Goal: Task Accomplishment & Management: Manage account settings

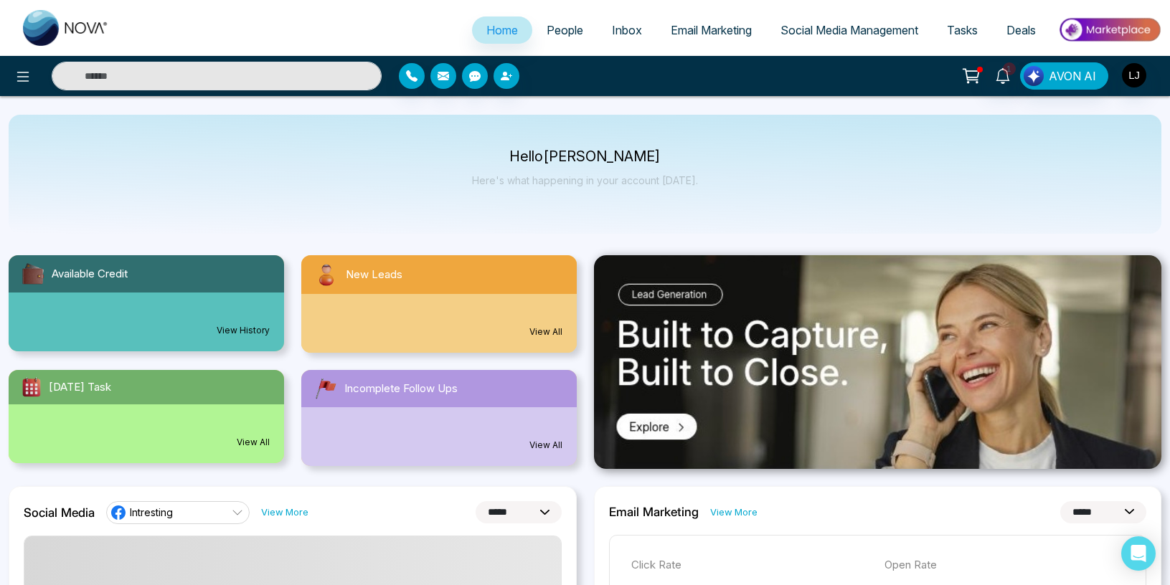
select select "*"
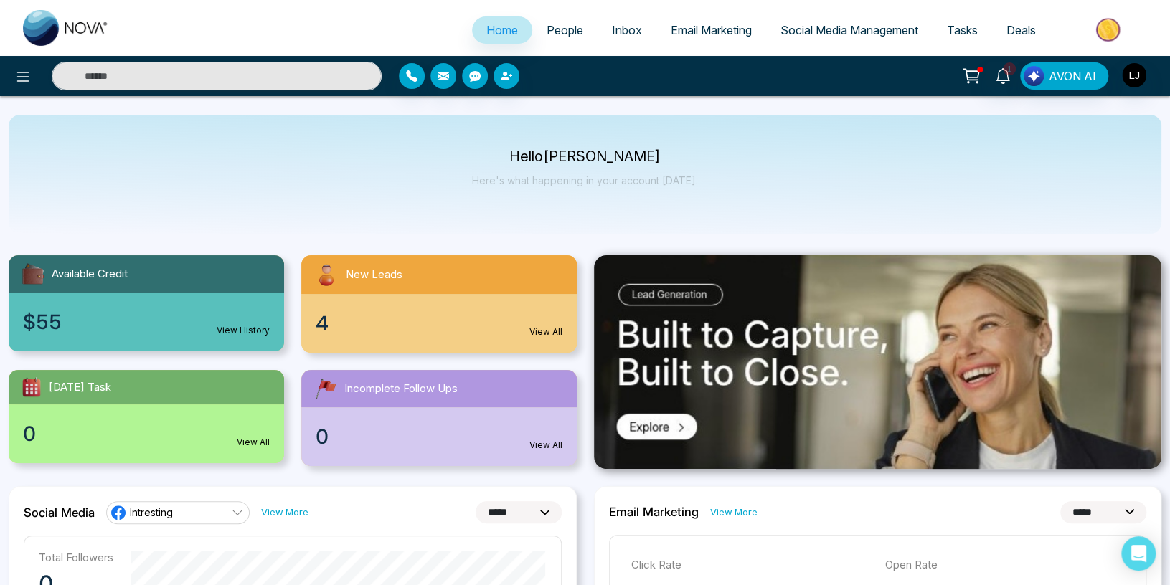
click at [547, 24] on span "People" at bounding box center [564, 30] width 37 height 14
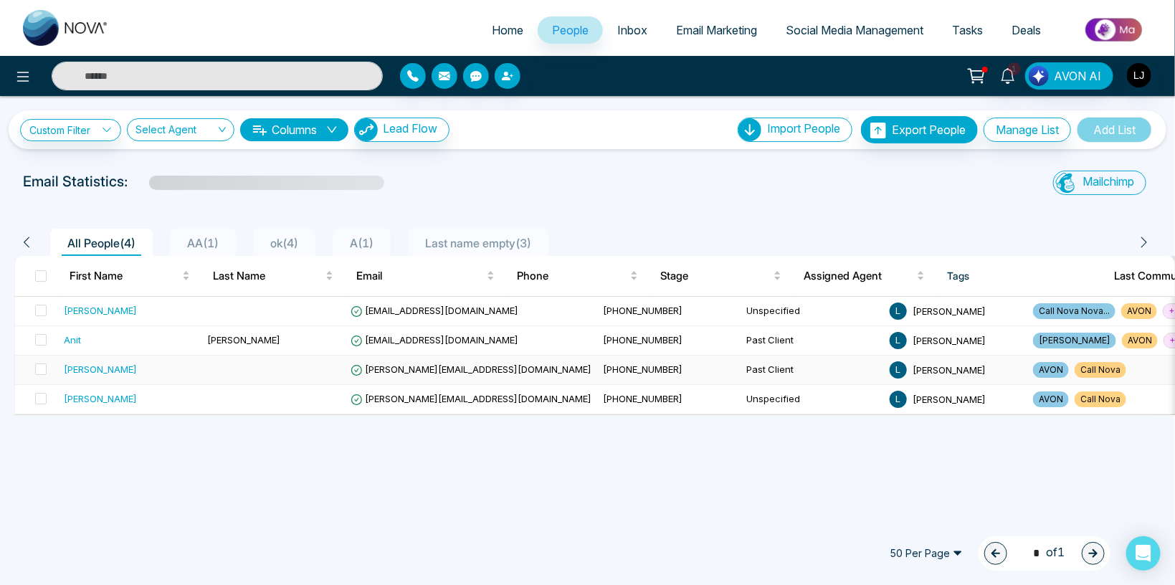
click at [428, 368] on span "[PERSON_NAME][EMAIL_ADDRESS][DOMAIN_NAME]" at bounding box center [471, 369] width 241 height 11
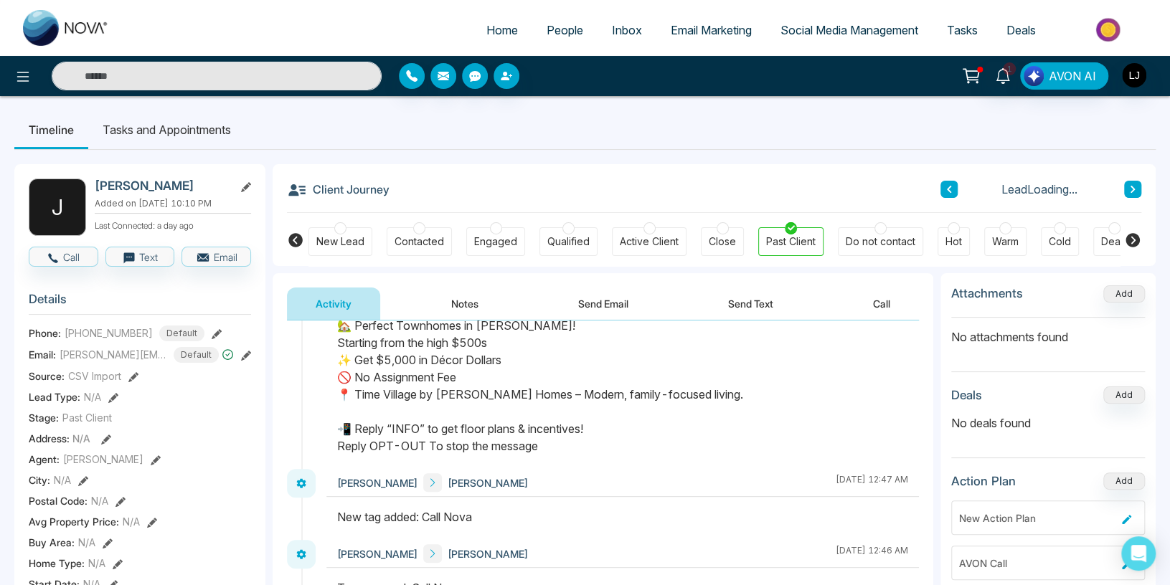
click at [461, 311] on button "Notes" at bounding box center [464, 304] width 85 height 32
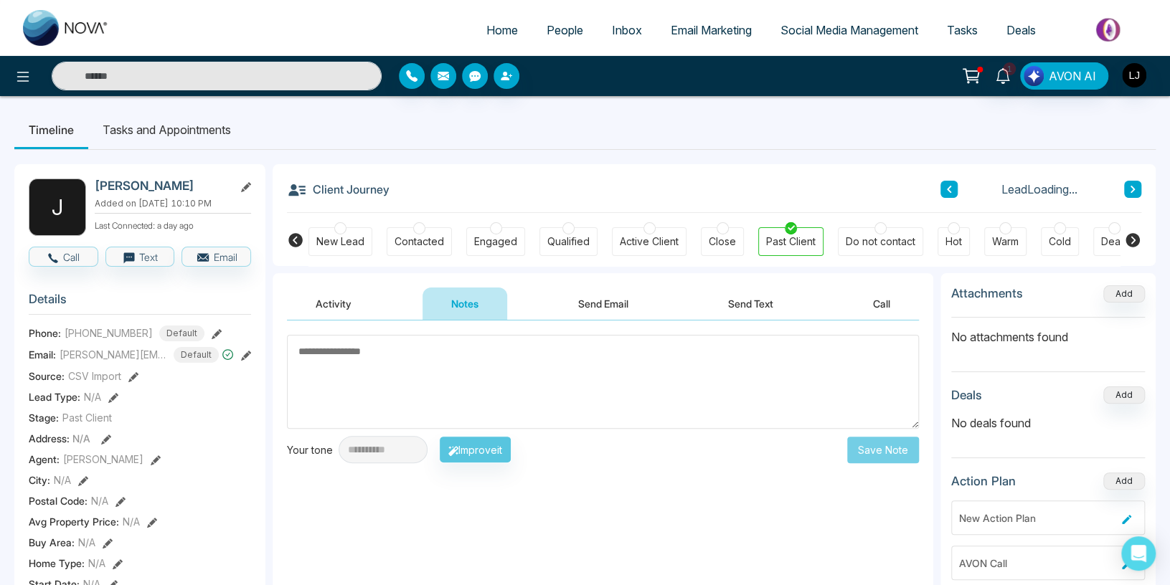
click at [620, 312] on button "Send Email" at bounding box center [603, 304] width 108 height 32
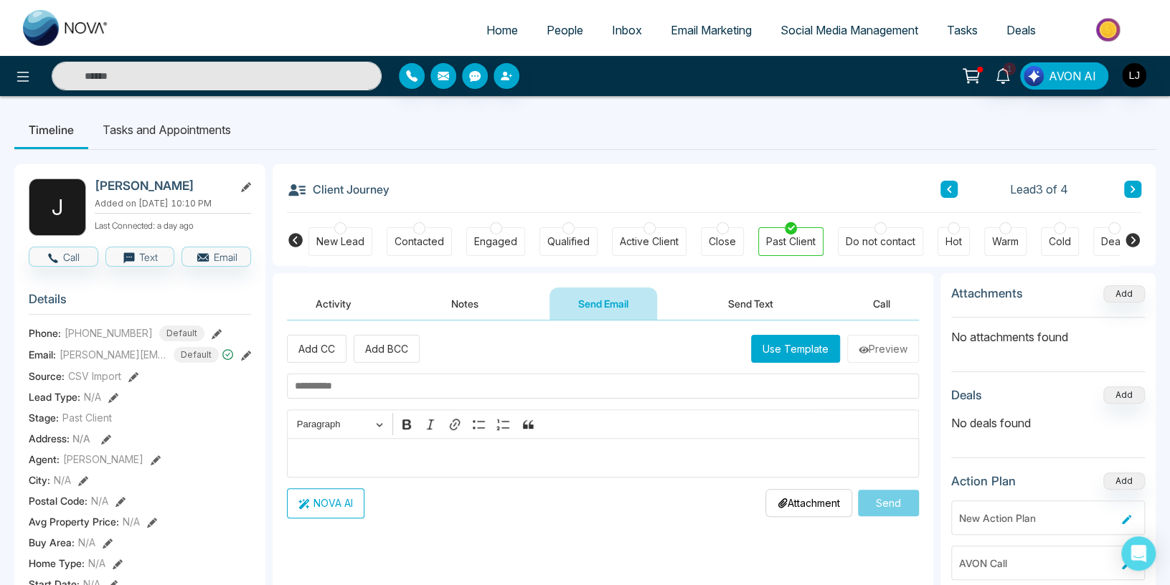
click at [764, 315] on button "Send Text" at bounding box center [750, 304] width 103 height 32
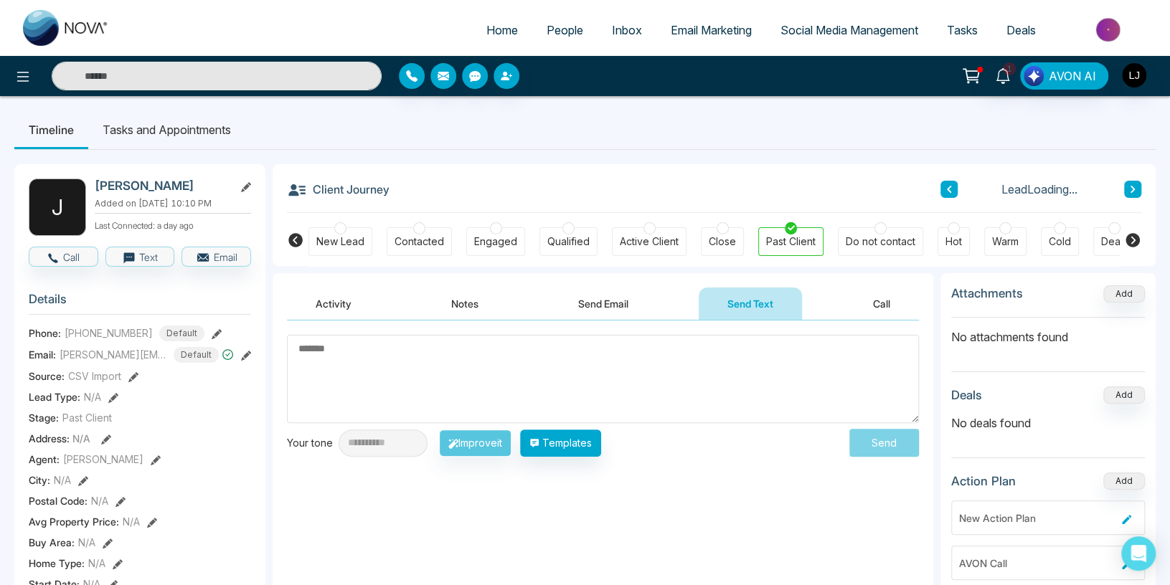
click at [340, 302] on button "Activity" at bounding box center [333, 304] width 93 height 32
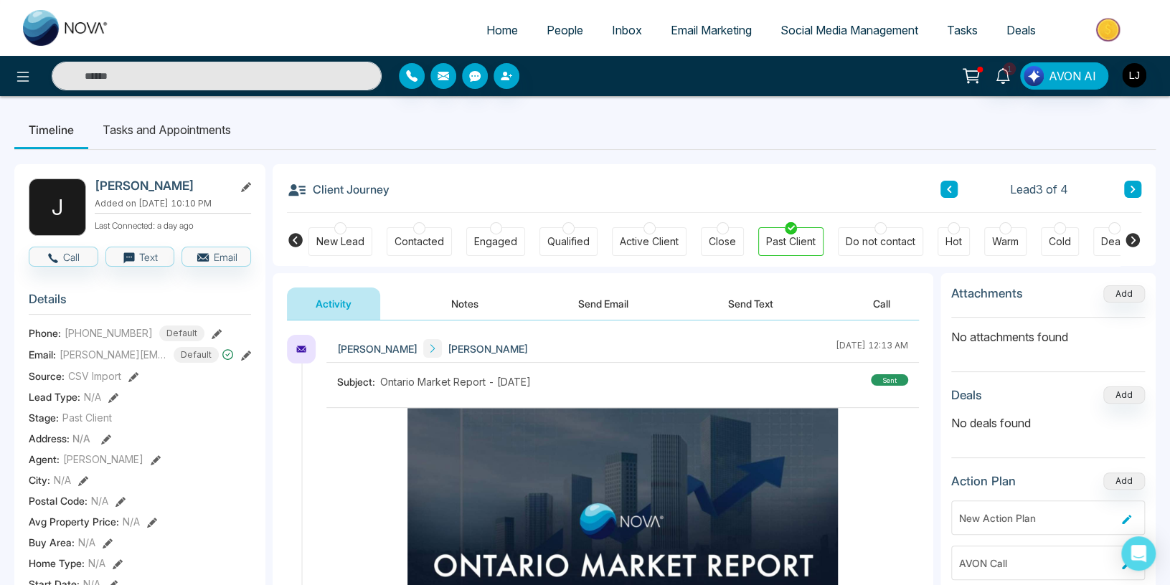
click at [145, 144] on li "Tasks and Appointments" at bounding box center [166, 129] width 157 height 39
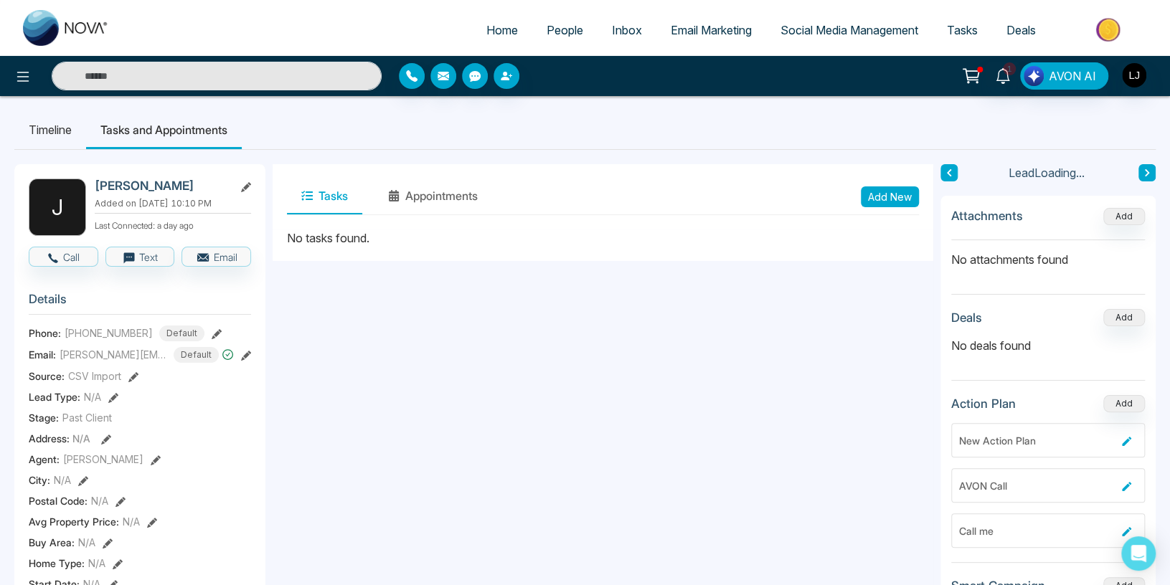
click at [891, 196] on button "Add New" at bounding box center [890, 196] width 58 height 21
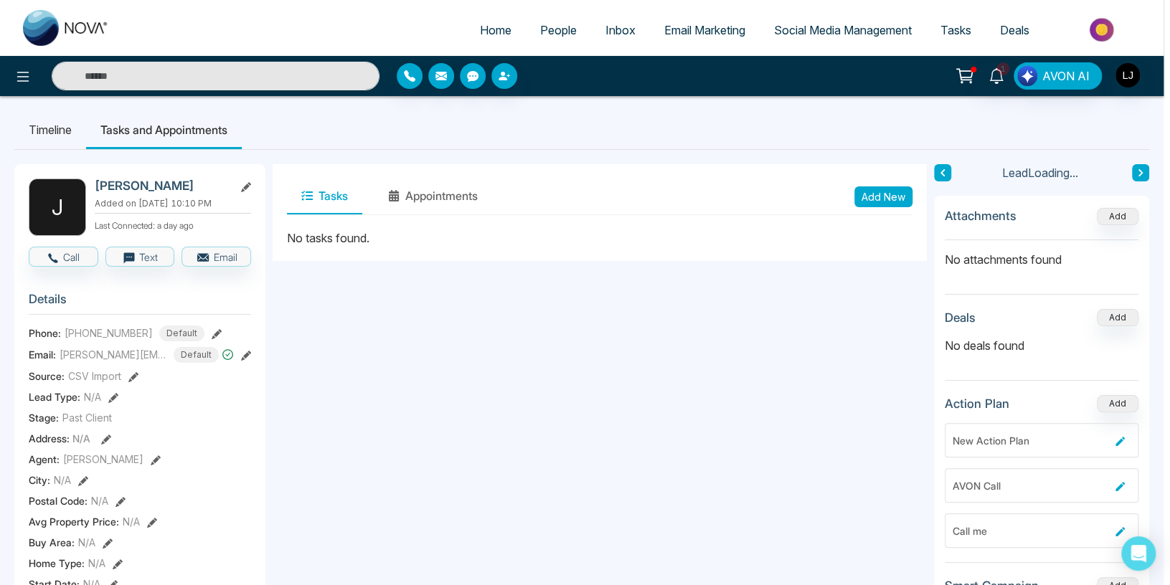
type input "**********"
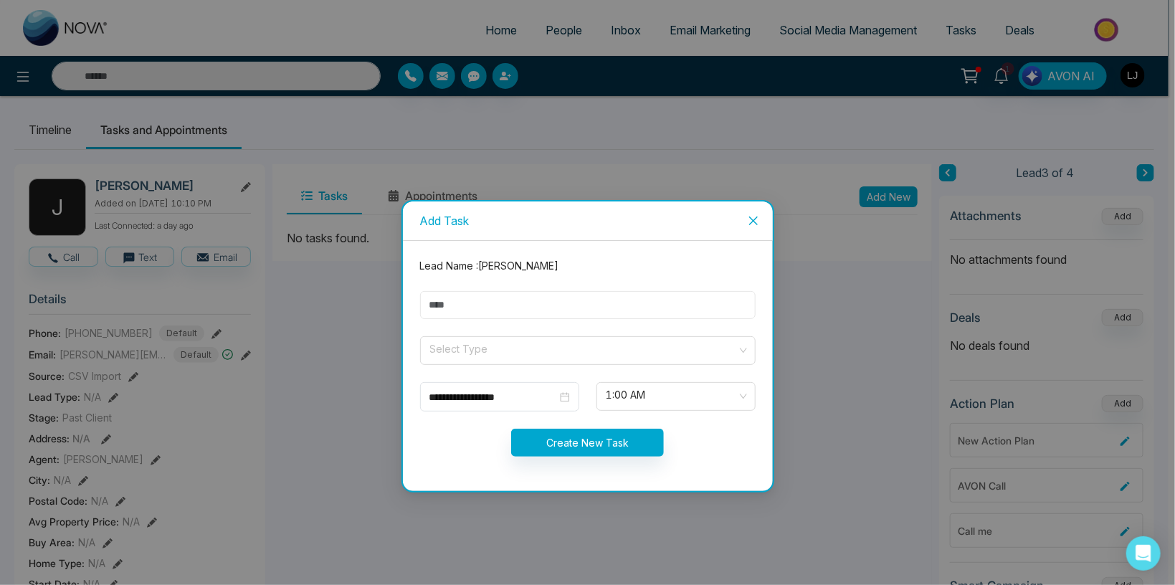
click at [470, 314] on input "text" at bounding box center [588, 305] width 336 height 28
click at [449, 297] on input "text" at bounding box center [588, 305] width 336 height 28
type input "******"
click at [460, 335] on form "**********" at bounding box center [588, 366] width 353 height 216
click at [466, 346] on input "search" at bounding box center [583, 348] width 308 height 22
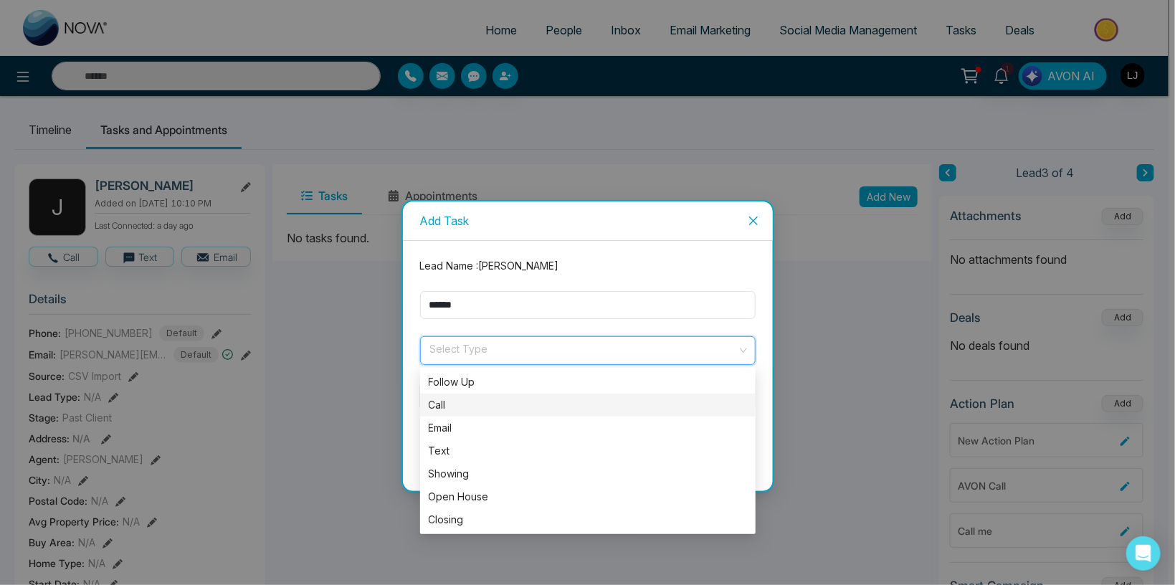
click at [465, 402] on div "Call" at bounding box center [588, 405] width 318 height 16
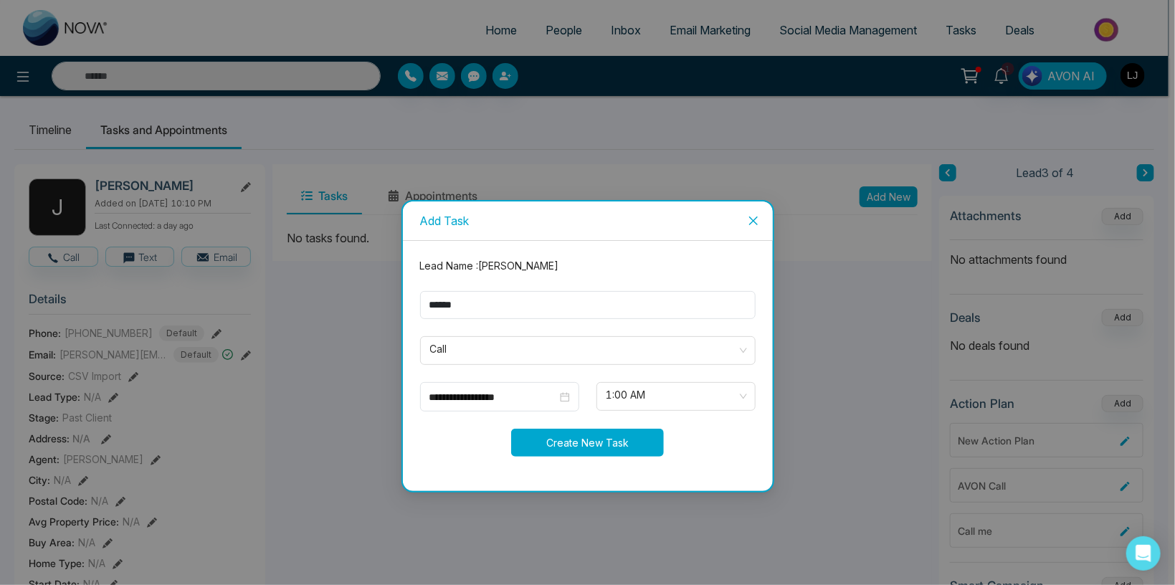
click at [599, 440] on button "Create New Task" at bounding box center [587, 443] width 153 height 28
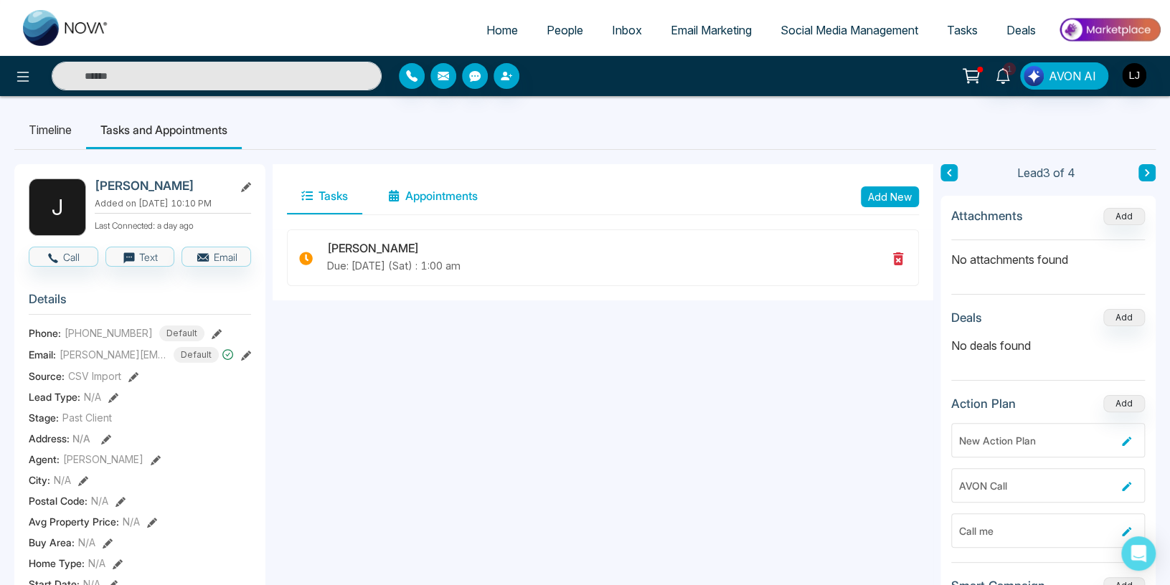
click at [441, 206] on button "Appointments" at bounding box center [433, 197] width 118 height 36
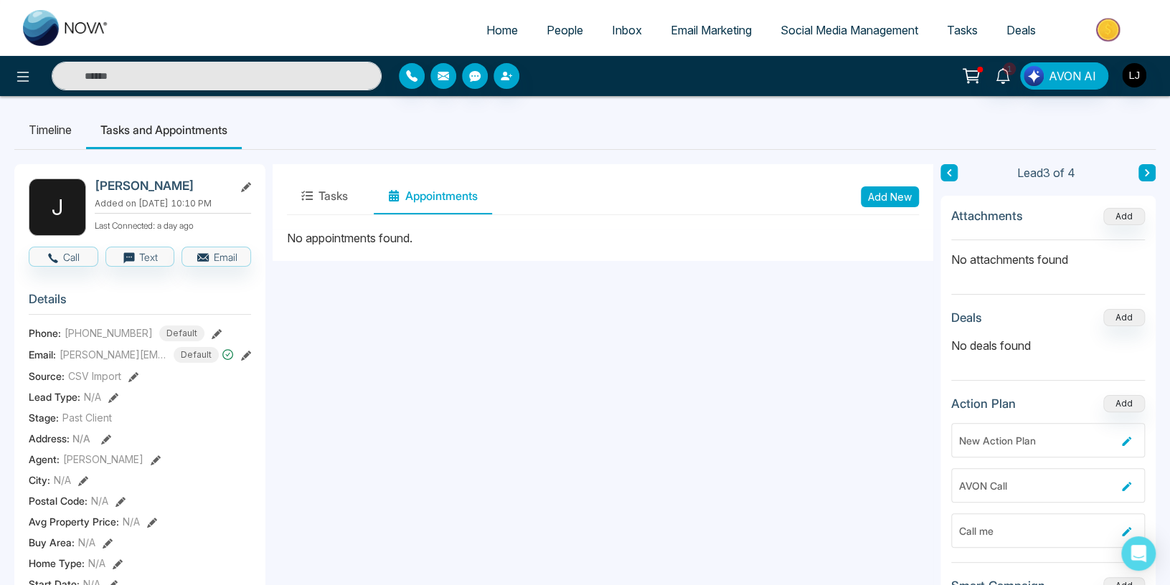
click at [879, 198] on button "Add New" at bounding box center [890, 196] width 58 height 21
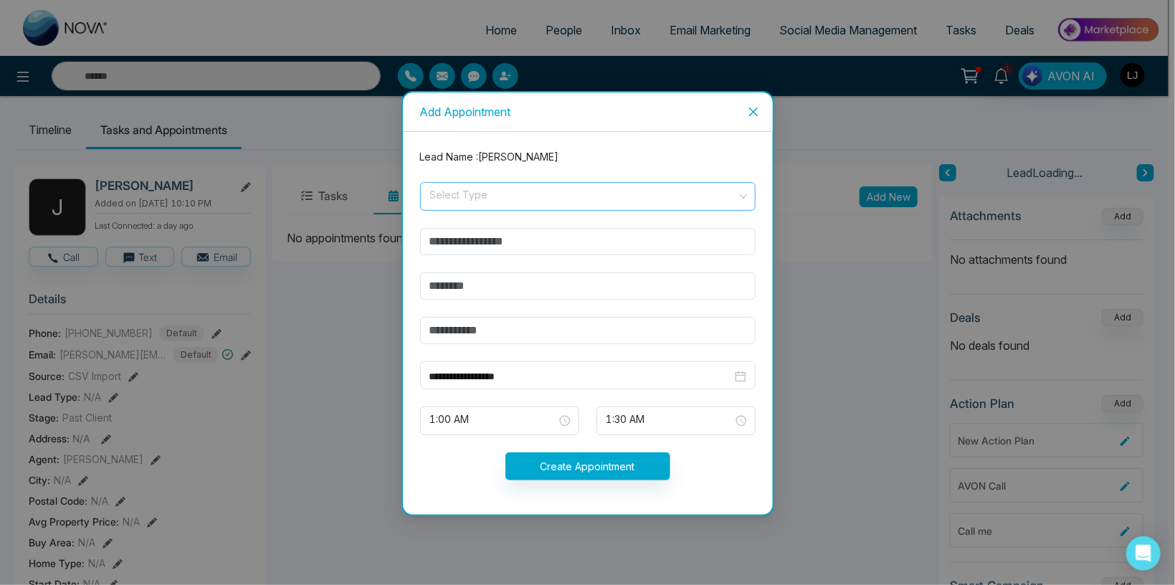
click at [479, 193] on input "search" at bounding box center [583, 194] width 308 height 22
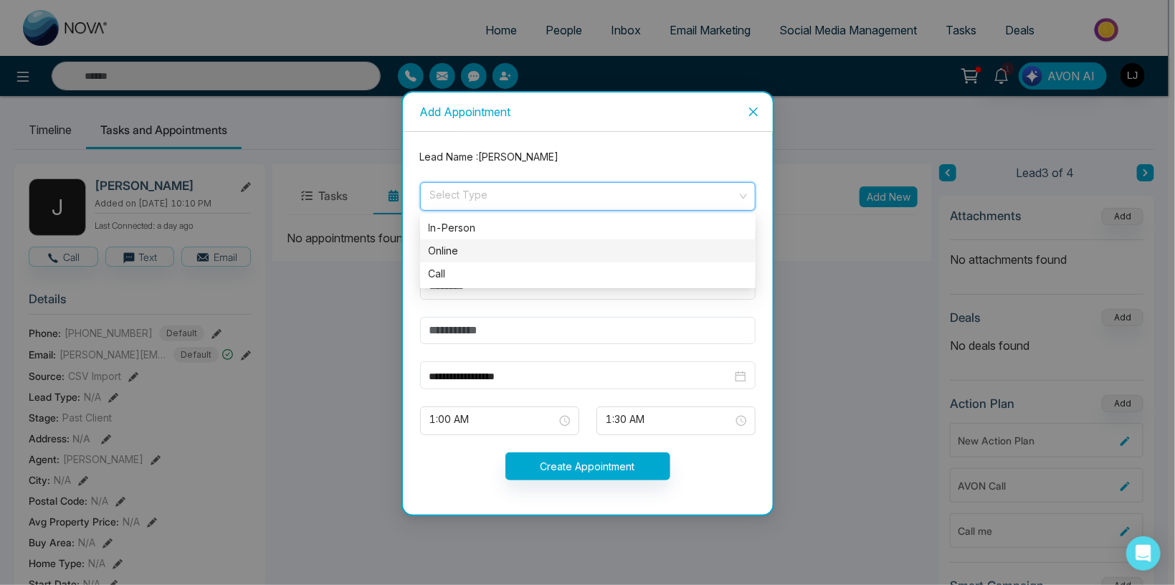
click at [464, 257] on div "Online" at bounding box center [588, 251] width 318 height 16
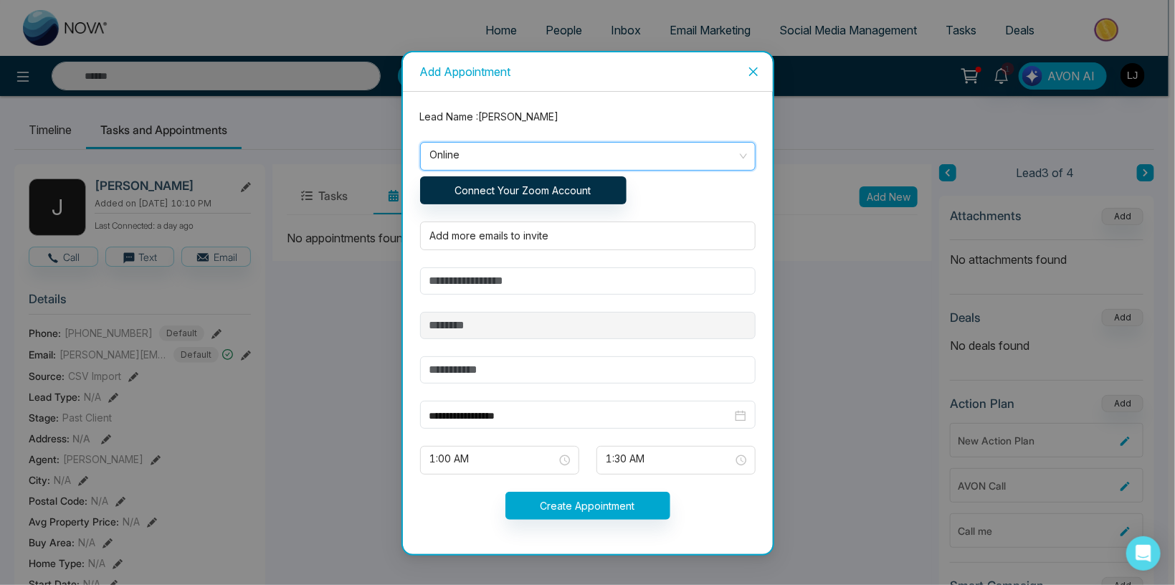
click at [493, 157] on span "Online" at bounding box center [588, 156] width 316 height 24
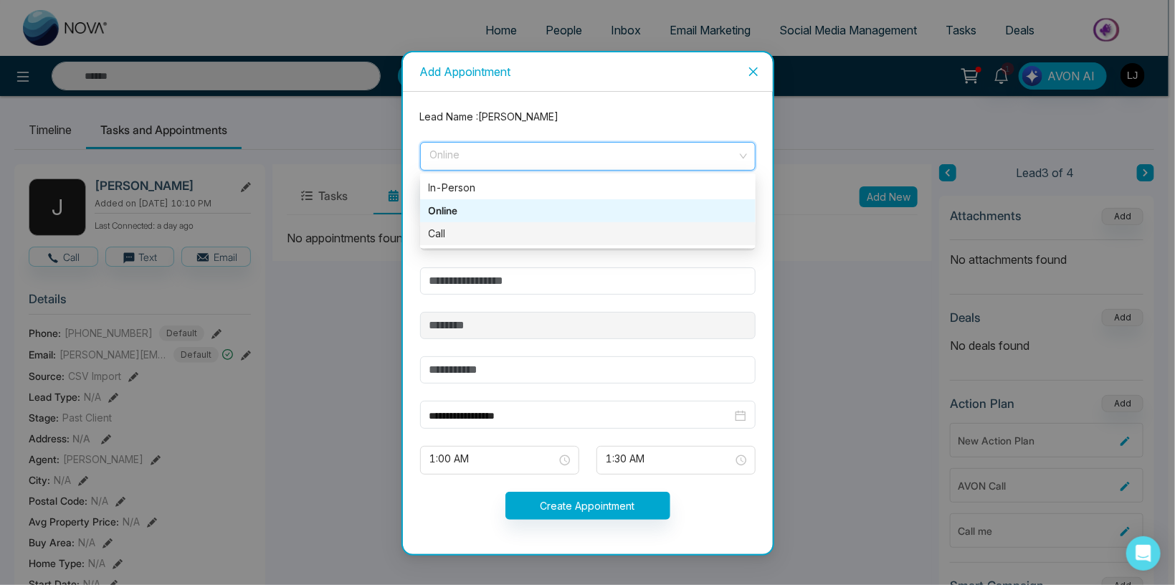
click at [486, 234] on div "Call" at bounding box center [588, 234] width 318 height 16
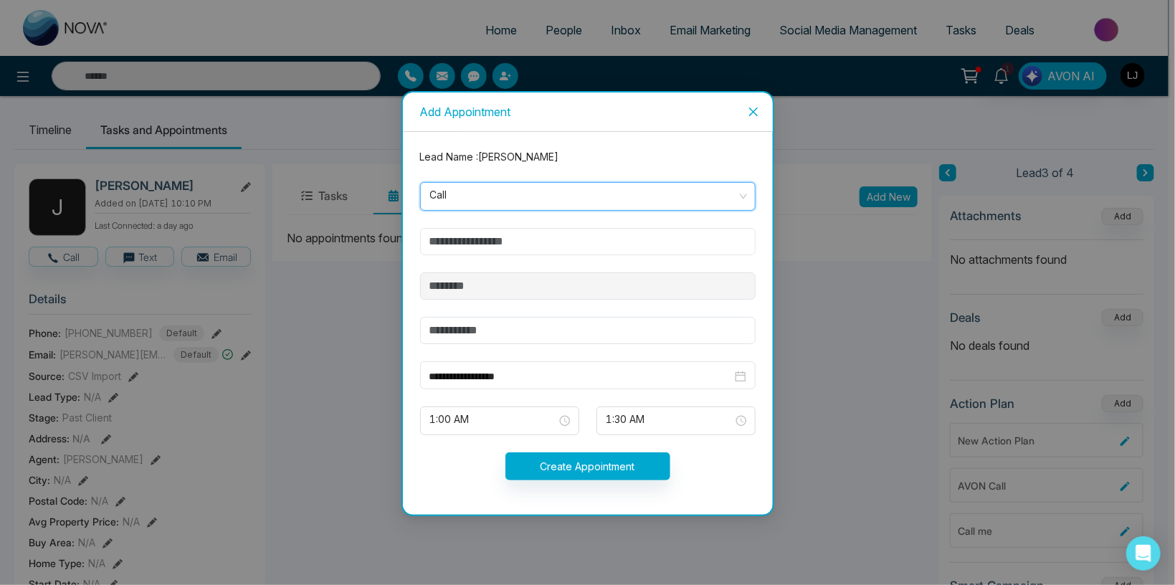
click at [475, 242] on input "text" at bounding box center [588, 241] width 336 height 27
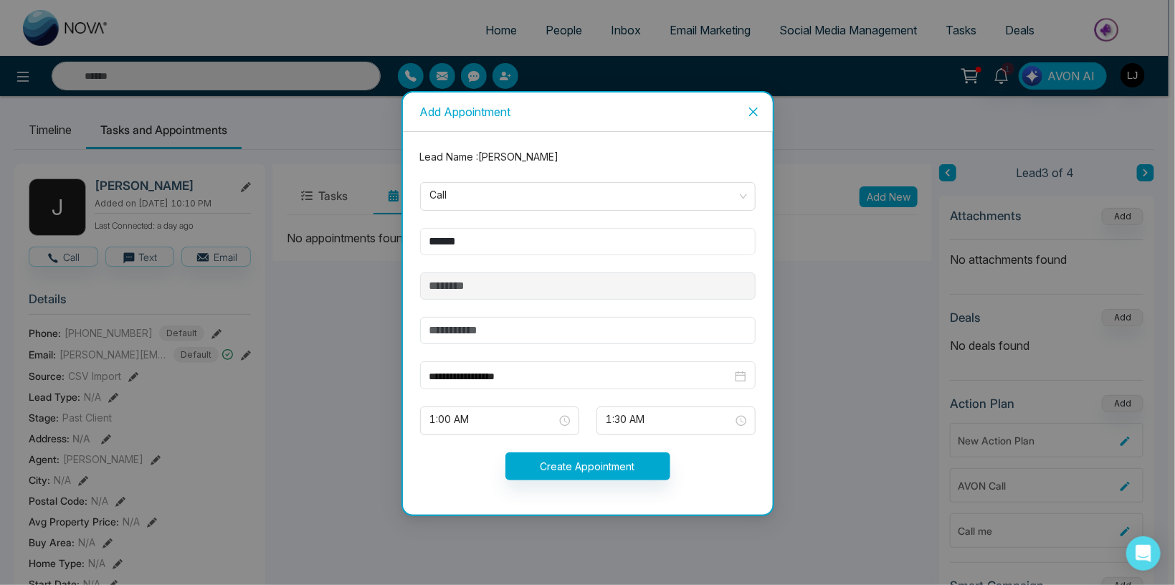
type input "******"
drag, startPoint x: 493, startPoint y: 324, endPoint x: 497, endPoint y: 339, distance: 15.7
click at [493, 328] on input "text" at bounding box center [588, 330] width 336 height 27
click at [496, 336] on input "text" at bounding box center [588, 330] width 336 height 27
click at [621, 422] on span "1:30 AM" at bounding box center [676, 421] width 139 height 24
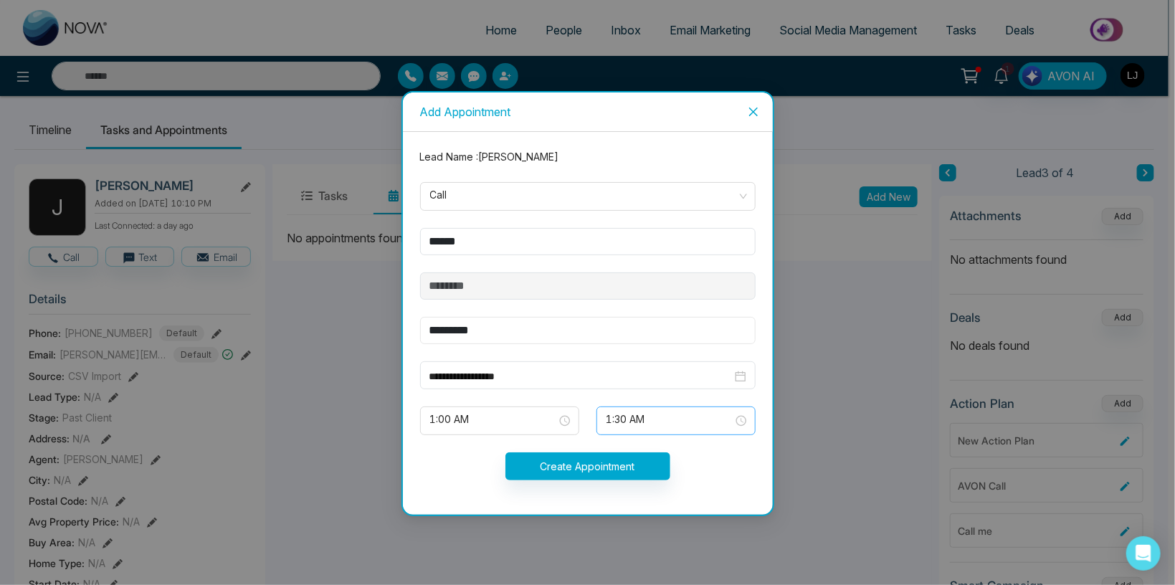
type input "*********"
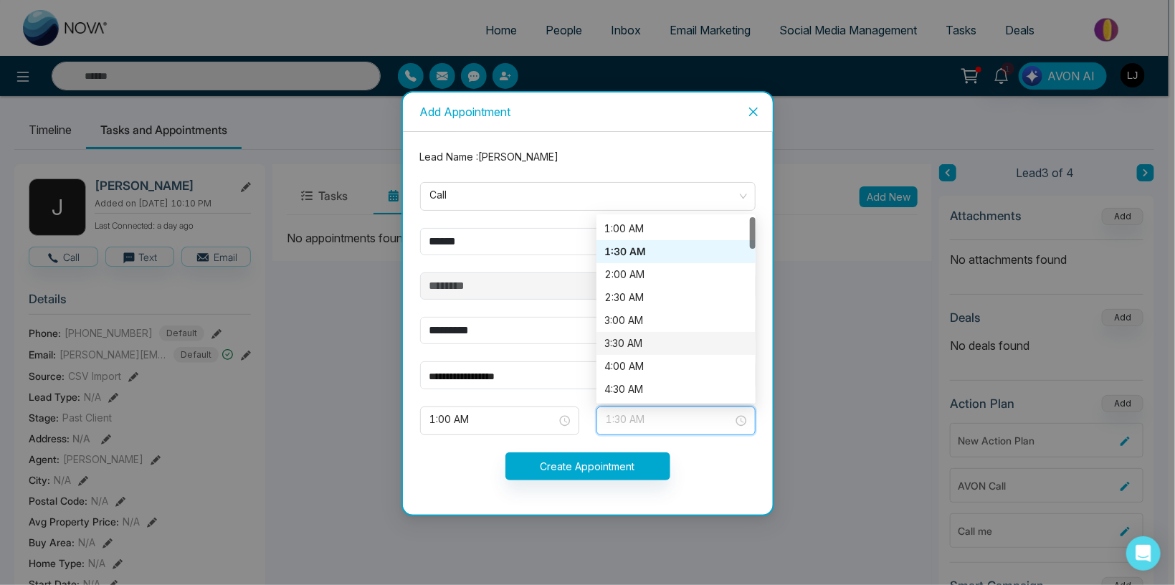
click at [632, 350] on div "3:30 AM" at bounding box center [676, 344] width 142 height 16
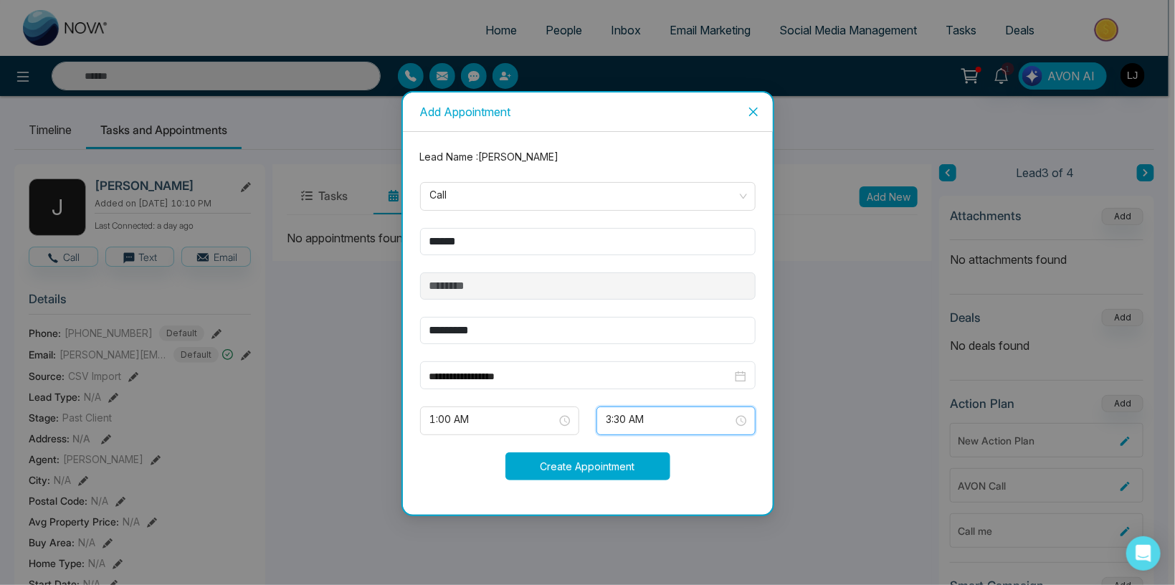
click at [583, 472] on button "Create Appointment" at bounding box center [588, 466] width 165 height 28
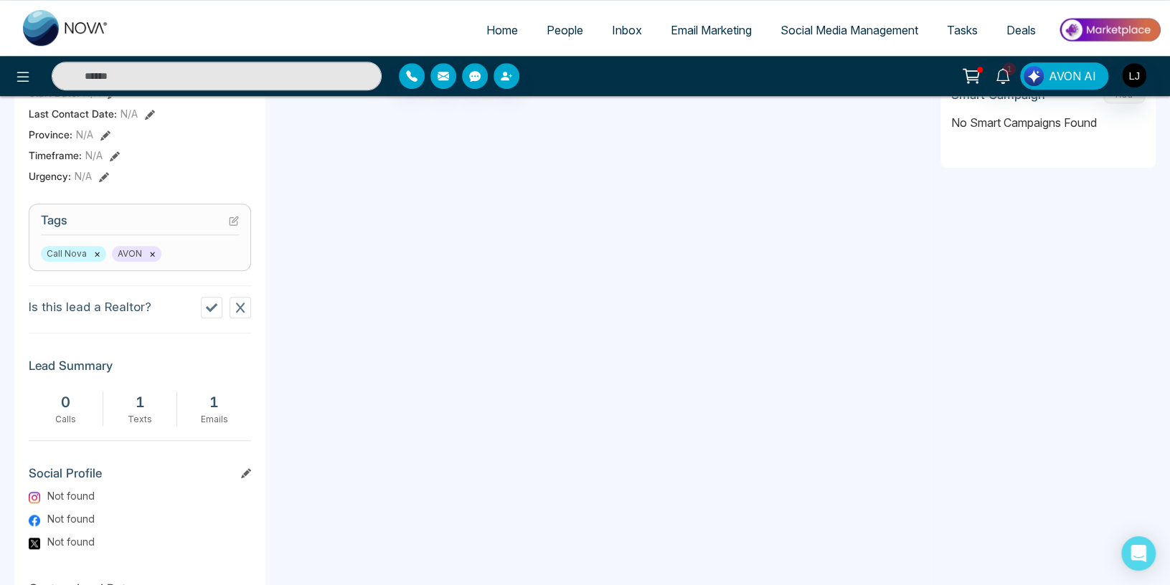
scroll to position [532, 0]
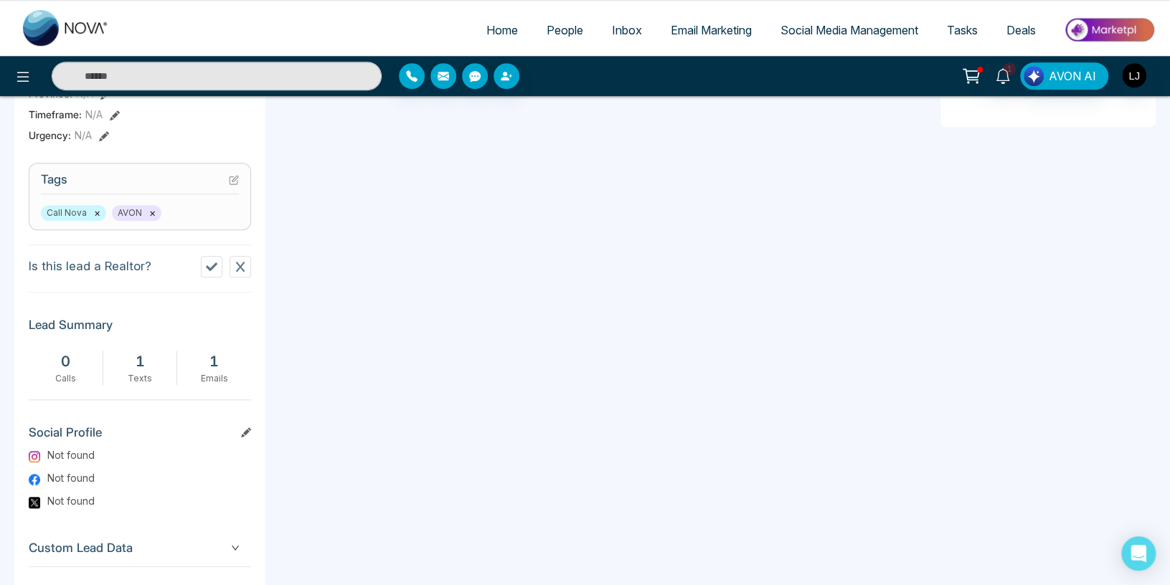
click at [236, 272] on icon at bounding box center [239, 266] width 11 height 11
click at [243, 439] on icon at bounding box center [246, 434] width 10 height 10
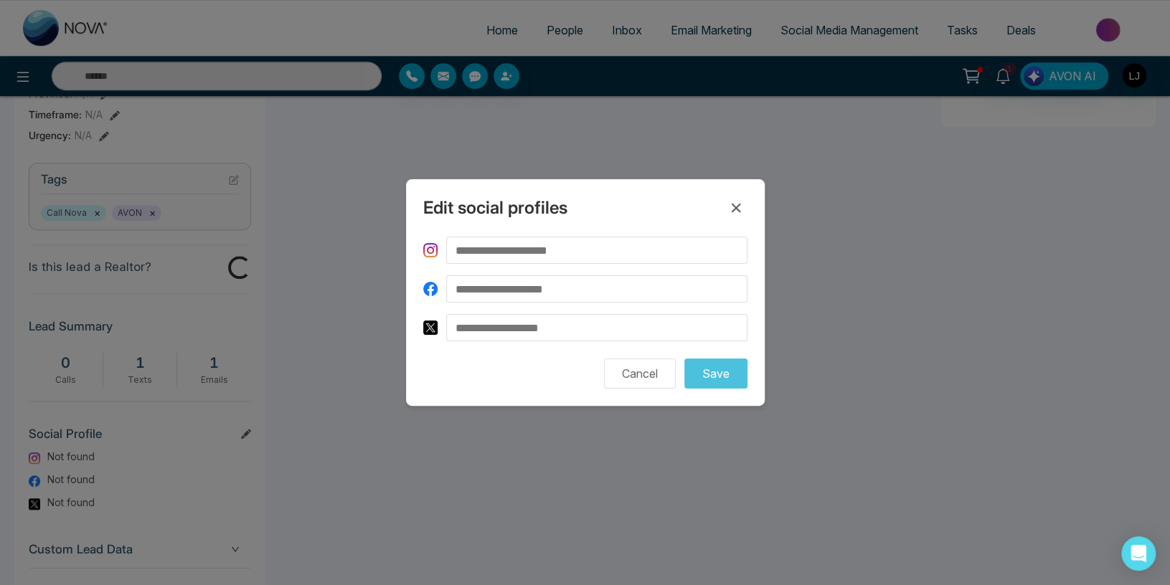
click at [510, 311] on form "Cancel Save" at bounding box center [585, 313] width 324 height 152
click at [512, 335] on input at bounding box center [596, 327] width 301 height 27
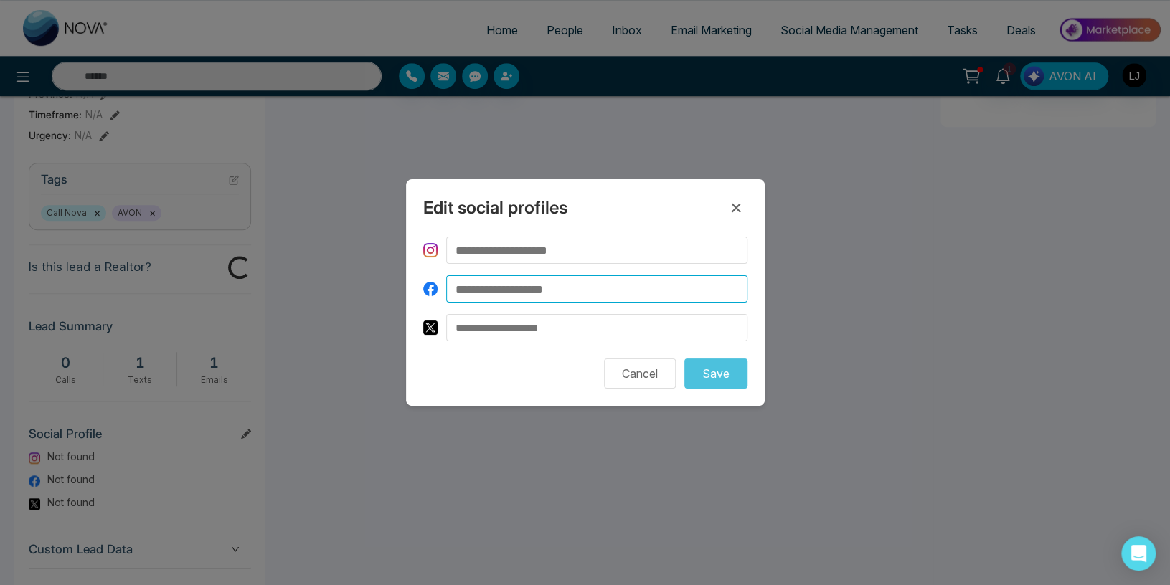
click at [522, 286] on input at bounding box center [596, 288] width 301 height 27
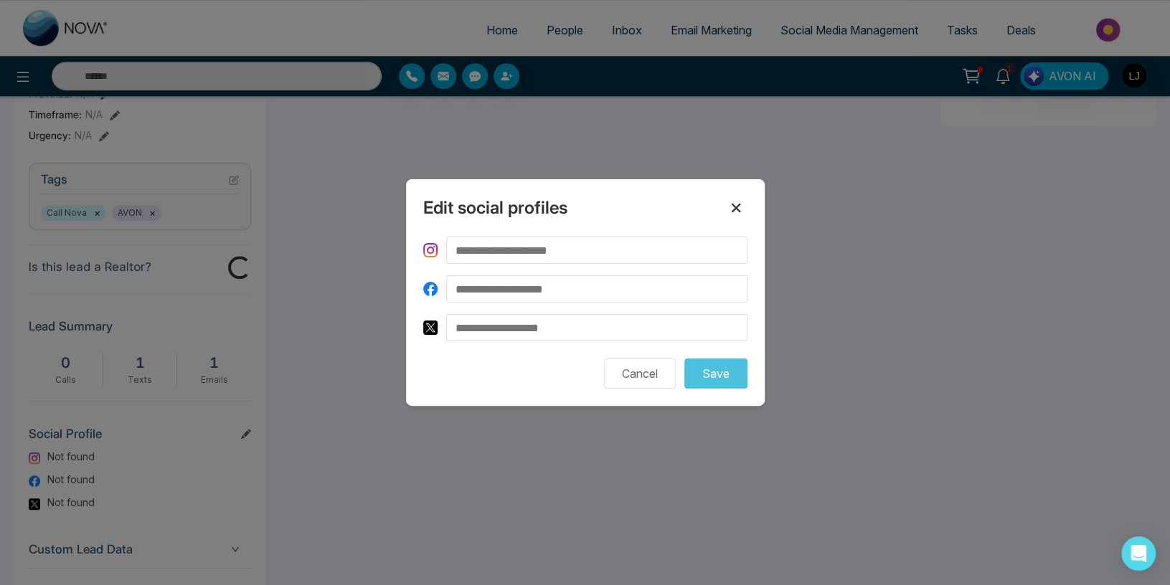
click at [730, 209] on icon at bounding box center [735, 207] width 17 height 17
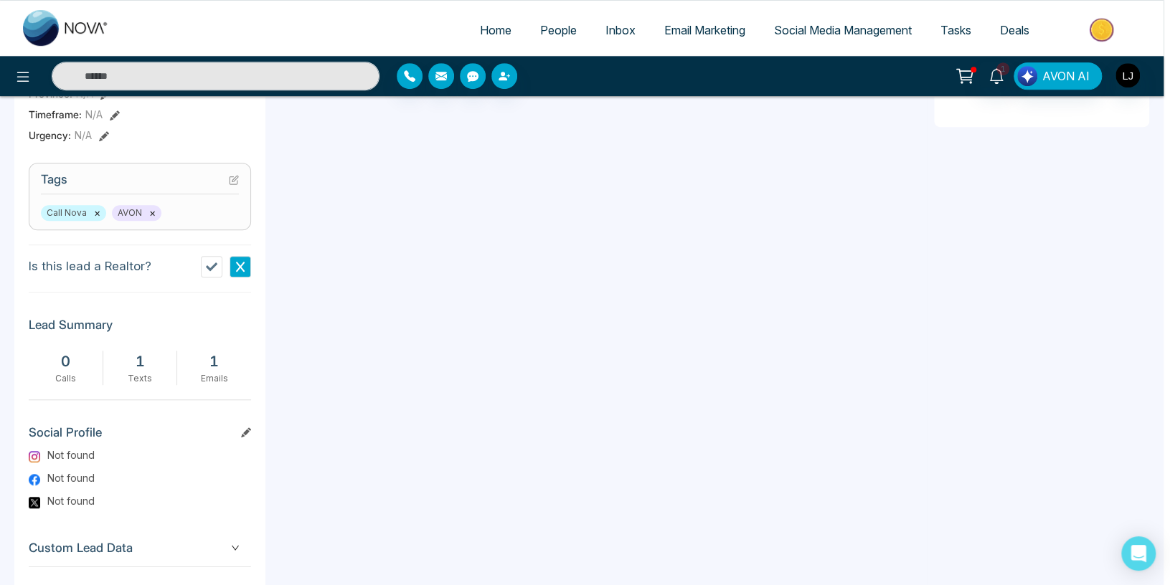
scroll to position [594, 0]
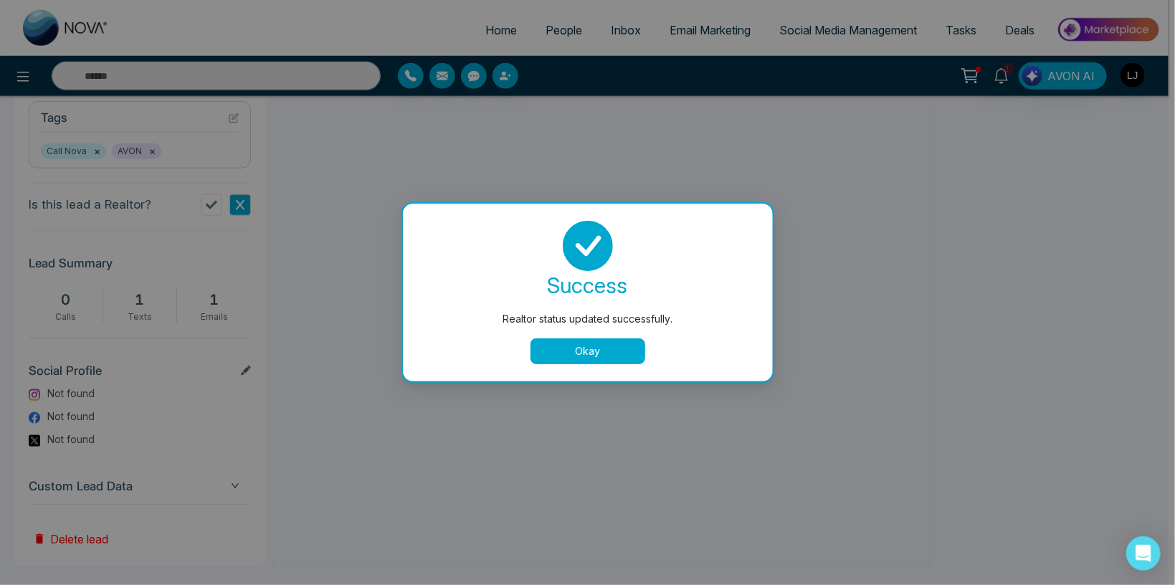
click at [602, 352] on button "Okay" at bounding box center [588, 351] width 115 height 26
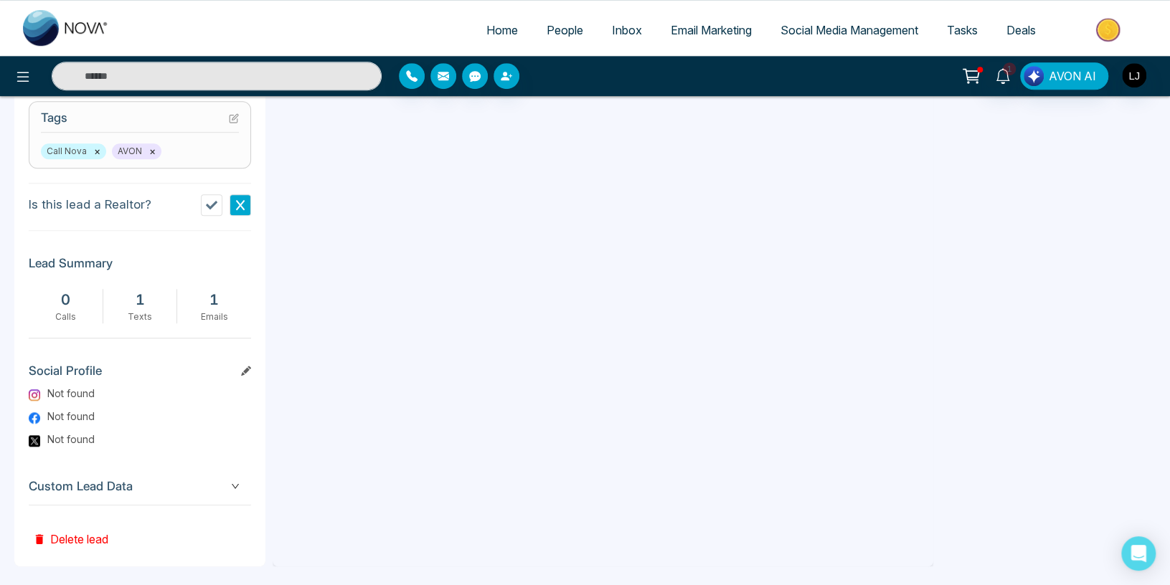
click at [216, 496] on span "Custom Lead Data" at bounding box center [140, 486] width 222 height 19
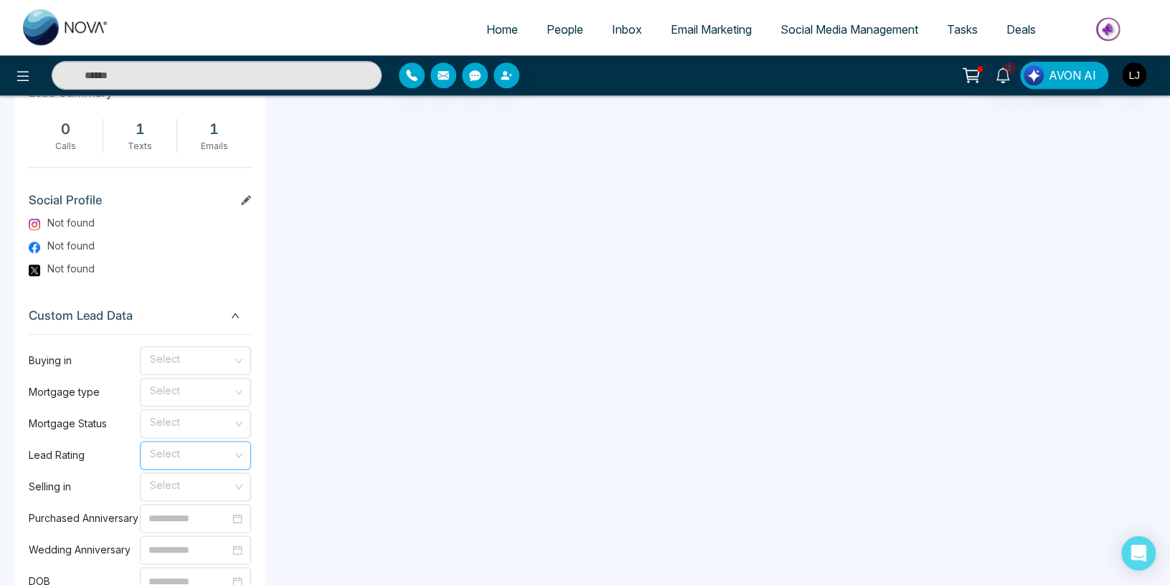
scroll to position [772, 0]
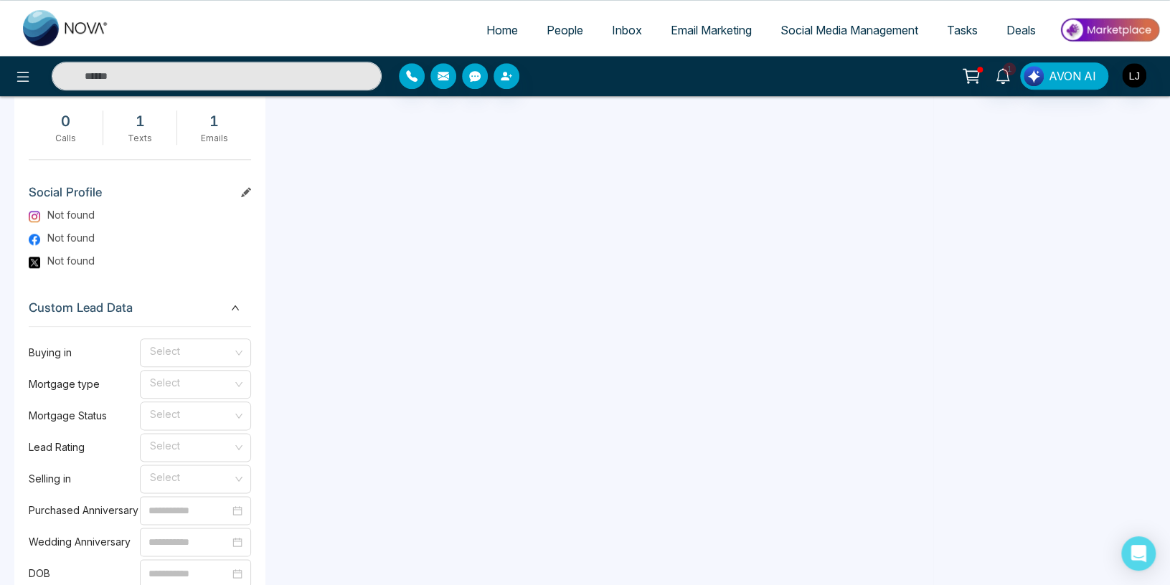
drag, startPoint x: 210, startPoint y: 437, endPoint x: 176, endPoint y: 457, distance: 39.2
drag, startPoint x: 180, startPoint y: 469, endPoint x: 193, endPoint y: 480, distance: 17.3
click at [181, 474] on div "Prequalified" at bounding box center [195, 477] width 111 height 23
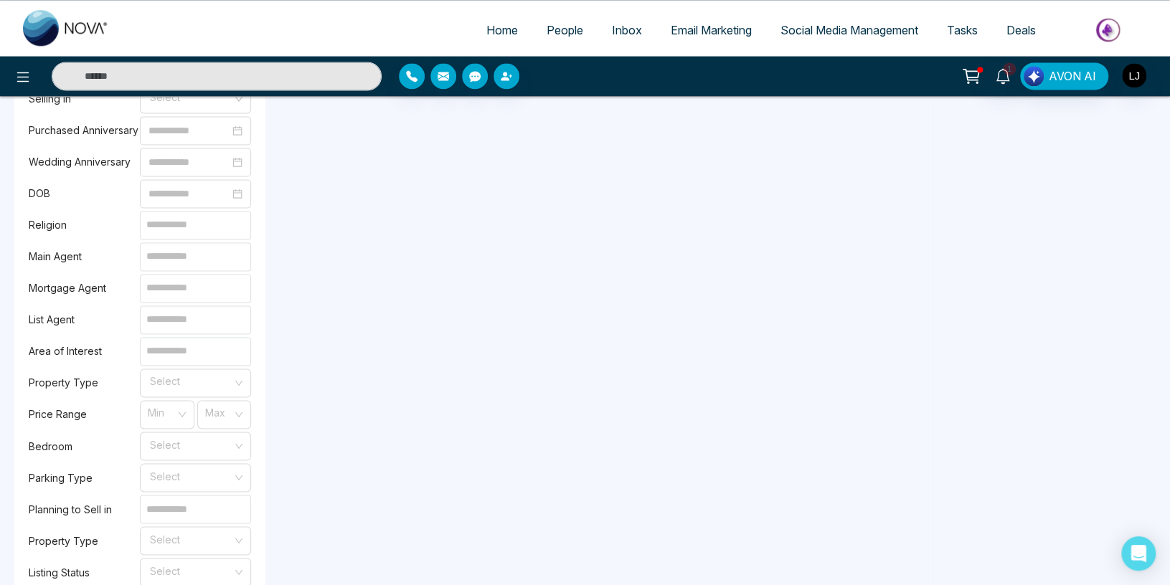
scroll to position [1422, 0]
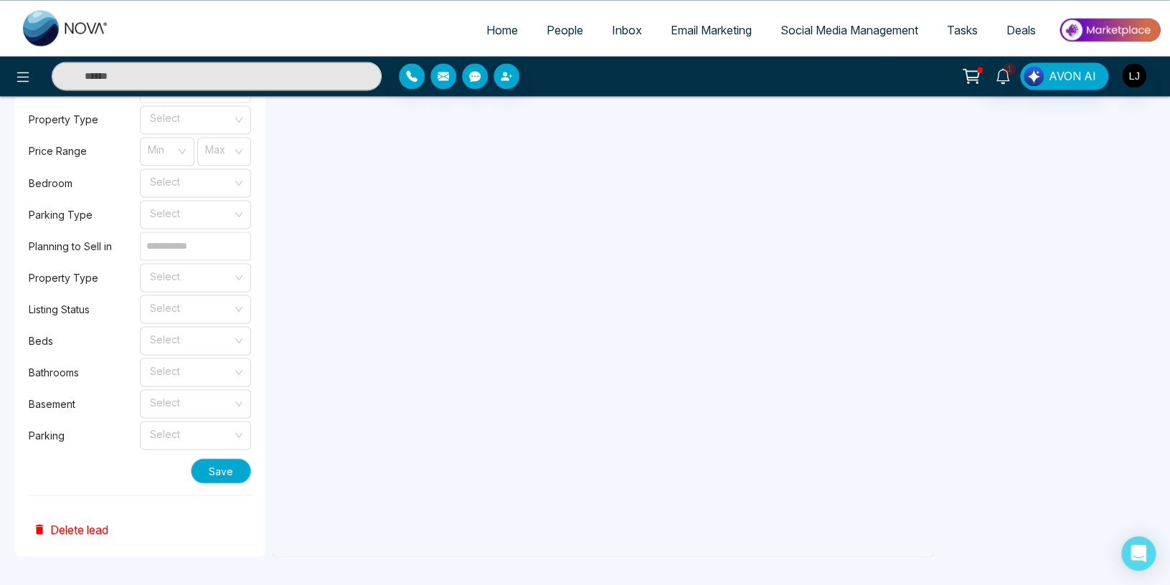
click at [236, 476] on button "Save" at bounding box center [221, 470] width 60 height 25
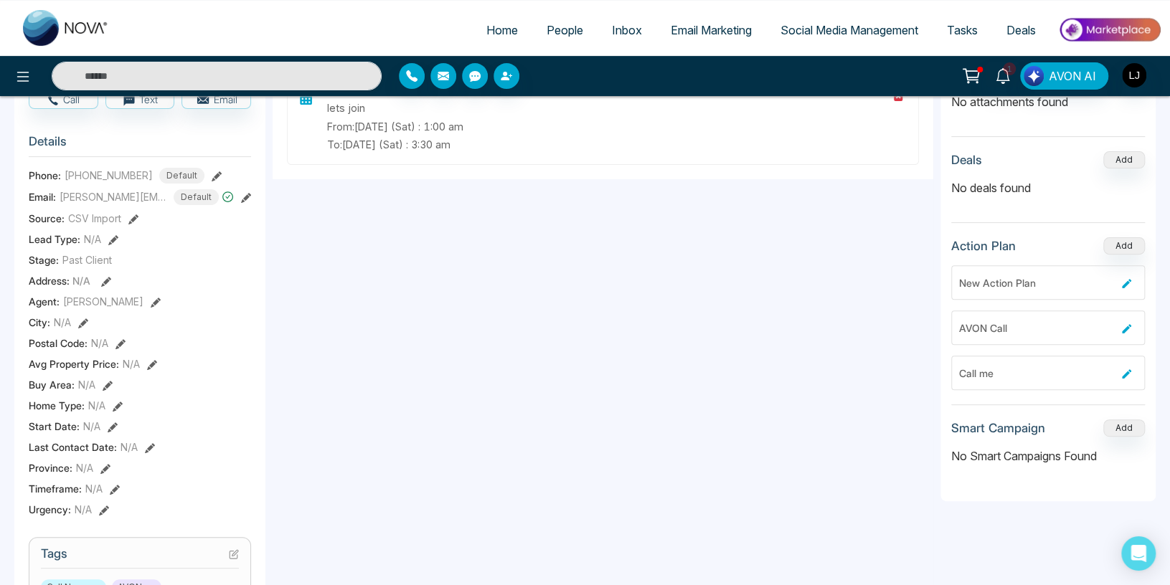
scroll to position [0, 0]
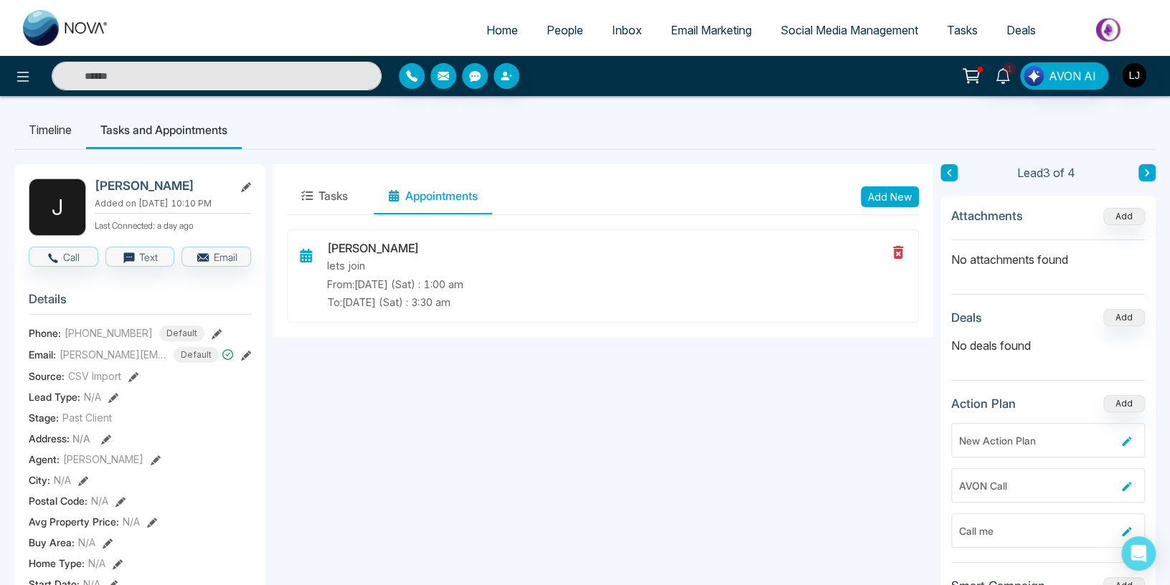
click at [48, 131] on li "Timeline" at bounding box center [50, 129] width 72 height 39
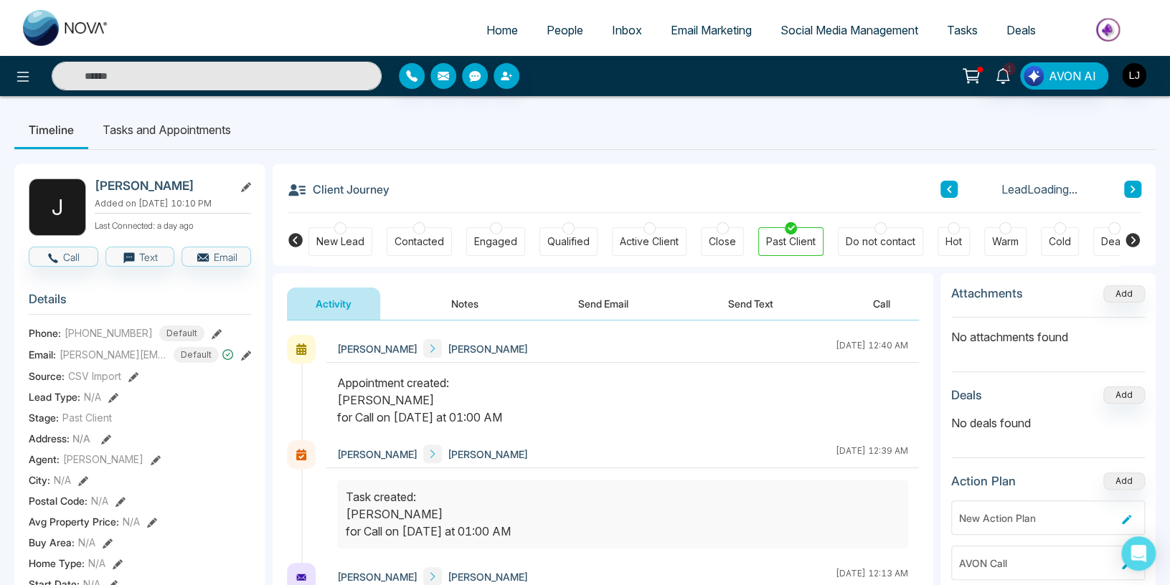
click at [452, 300] on button "Notes" at bounding box center [464, 304] width 85 height 32
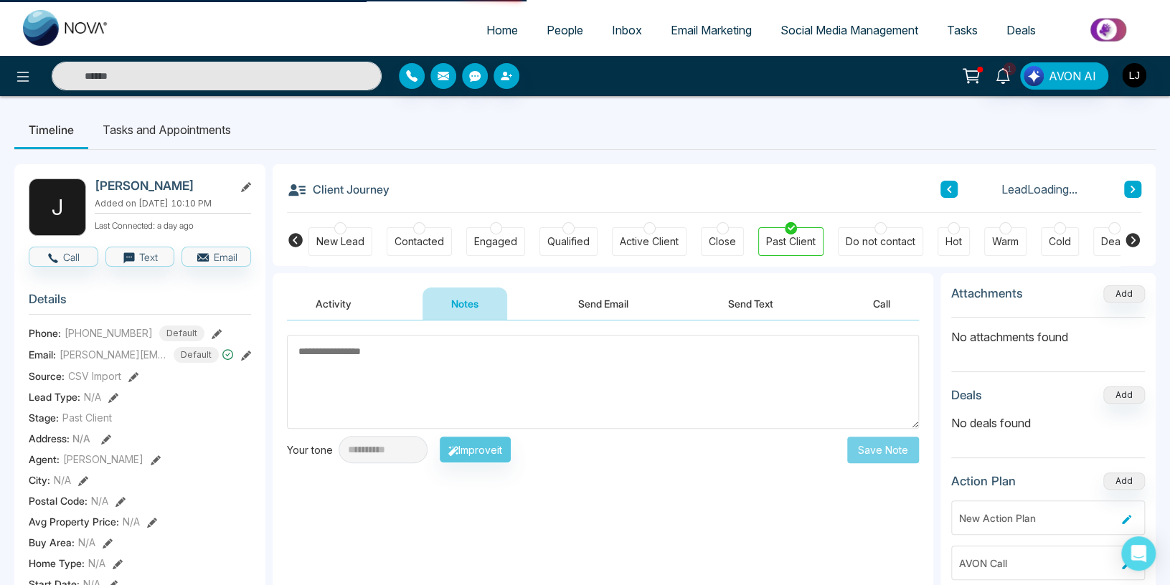
click at [590, 307] on button "Send Email" at bounding box center [603, 304] width 108 height 32
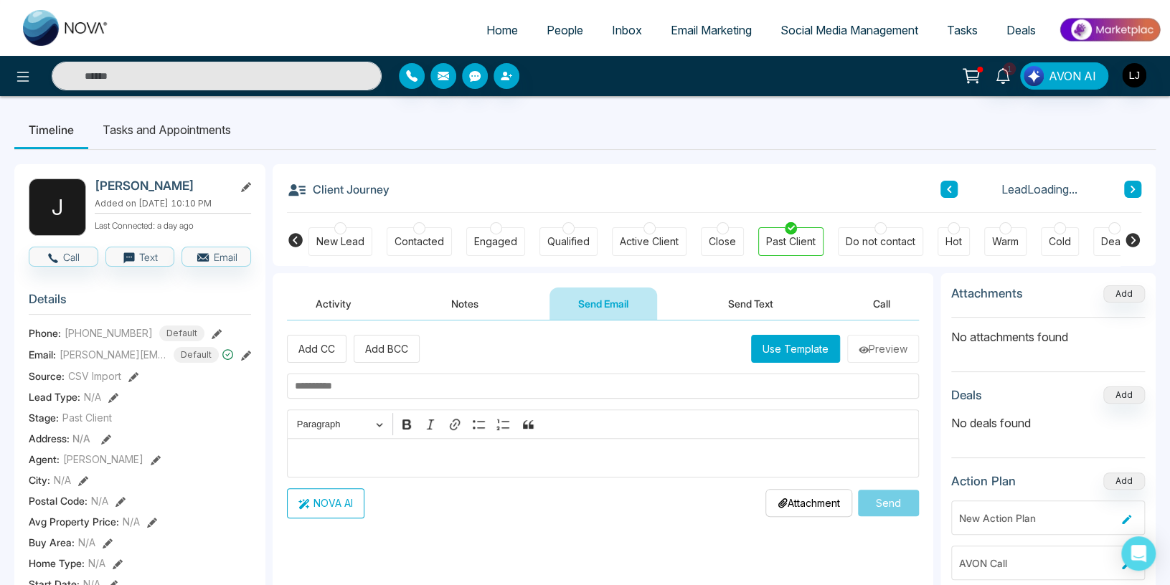
click at [774, 312] on body "Home People Inbox Email Marketing Social Media Management Tasks Deals 1 AVON AI…" at bounding box center [585, 292] width 1170 height 585
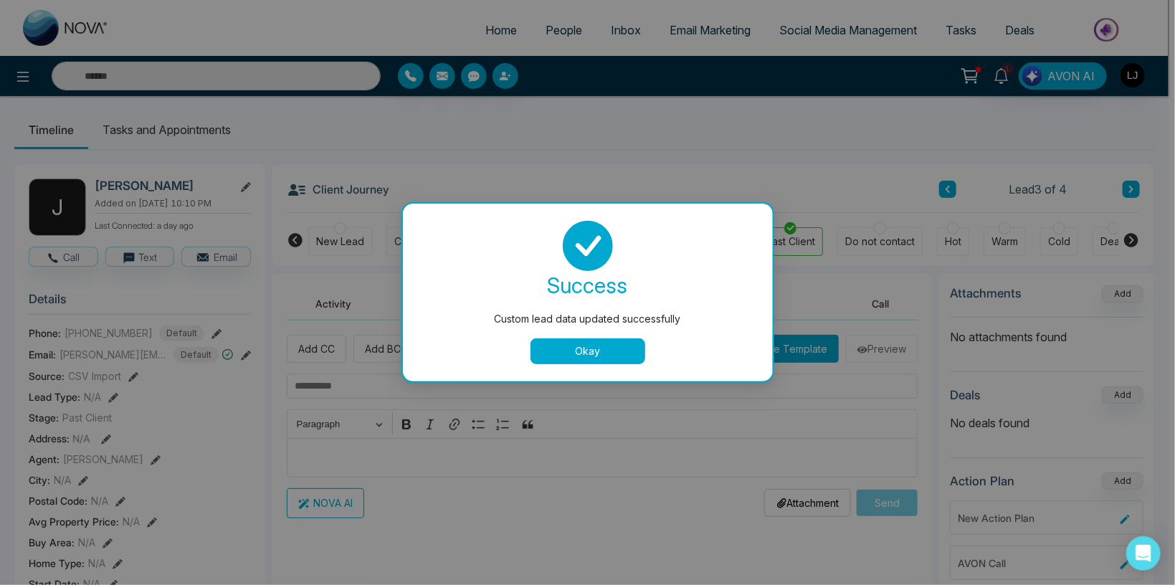
click at [563, 361] on button "Okay" at bounding box center [588, 351] width 115 height 26
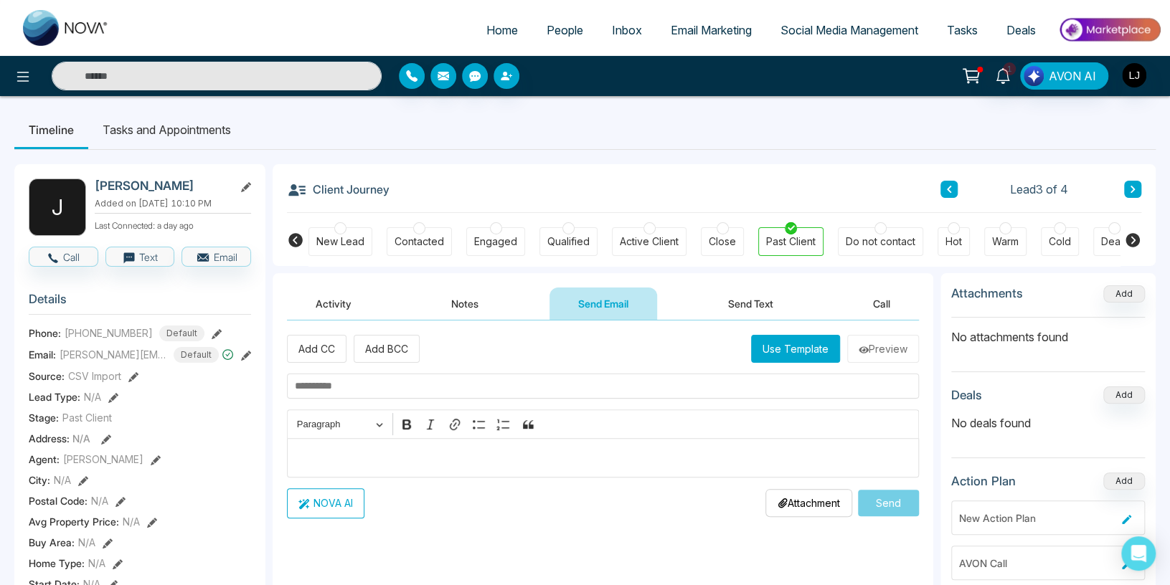
drag, startPoint x: 483, startPoint y: 297, endPoint x: 595, endPoint y: 298, distance: 111.9
click at [488, 297] on button "Notes" at bounding box center [464, 304] width 85 height 32
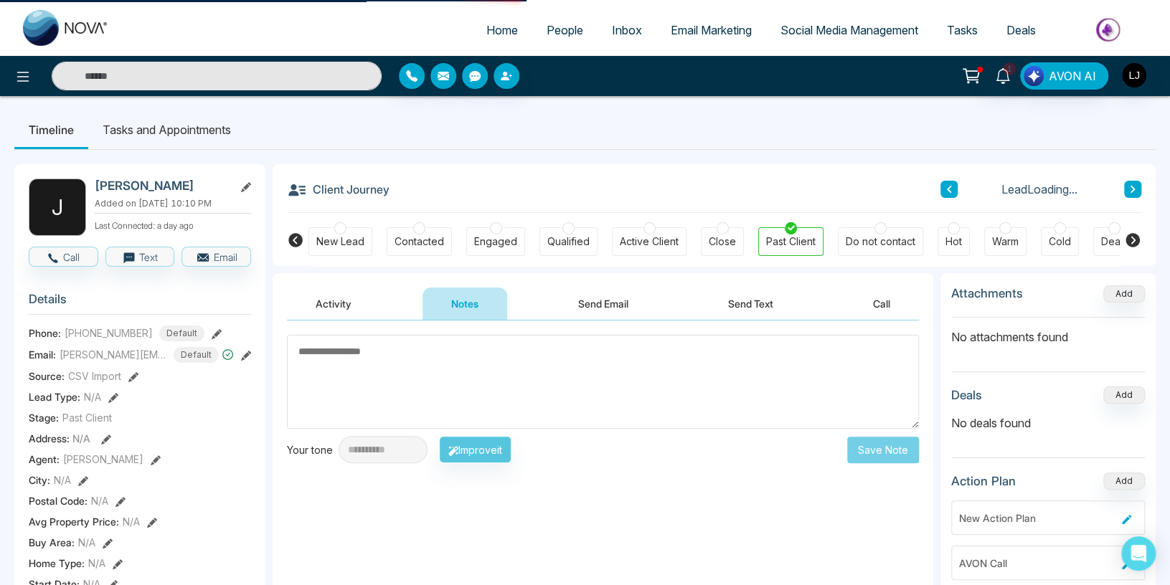
click at [595, 298] on button "Send Email" at bounding box center [603, 304] width 108 height 32
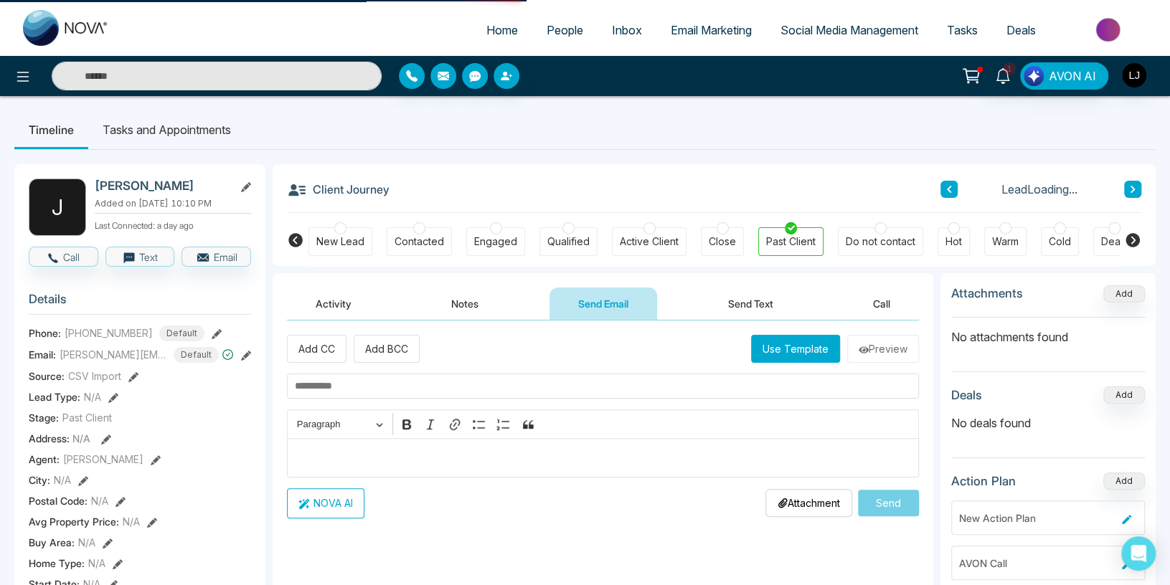
drag, startPoint x: 502, startPoint y: 307, endPoint x: 521, endPoint y: 308, distance: 19.4
click at [521, 308] on div "Activity Notes Send Email Send Text Call" at bounding box center [603, 304] width 632 height 33
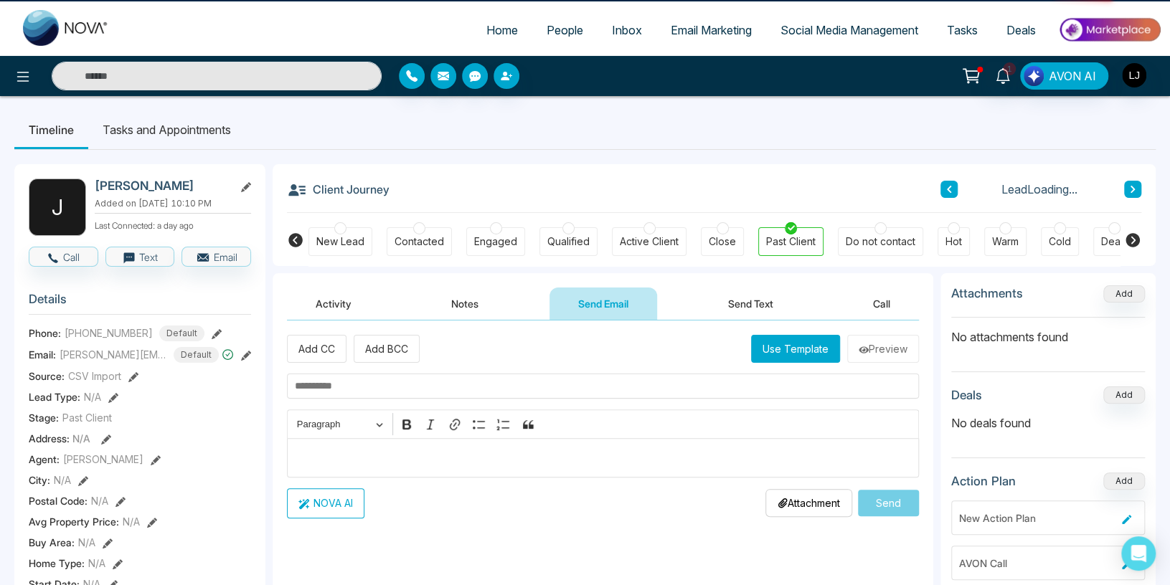
drag, startPoint x: 469, startPoint y: 306, endPoint x: 579, endPoint y: 316, distance: 110.2
click at [478, 309] on button "Notes" at bounding box center [464, 304] width 85 height 32
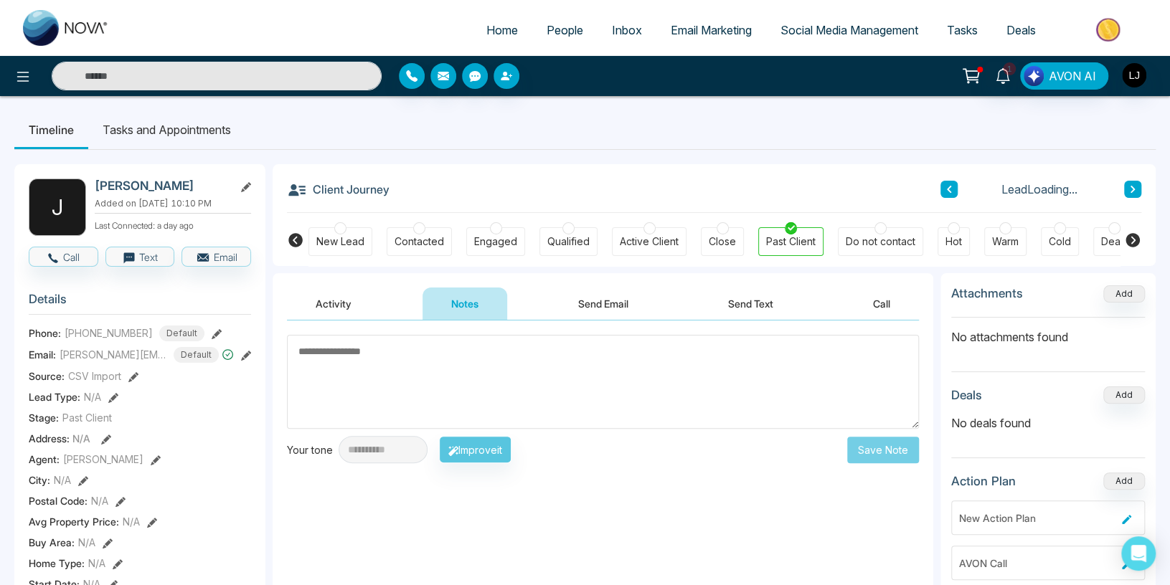
drag, startPoint x: 600, startPoint y: 316, endPoint x: 484, endPoint y: 312, distance: 116.2
click at [584, 316] on button "Send Email" at bounding box center [603, 304] width 108 height 32
click at [484, 312] on button "Notes" at bounding box center [464, 304] width 85 height 32
click at [574, 307] on button "Send Email" at bounding box center [603, 304] width 108 height 32
click at [491, 313] on button "Notes" at bounding box center [464, 304] width 85 height 32
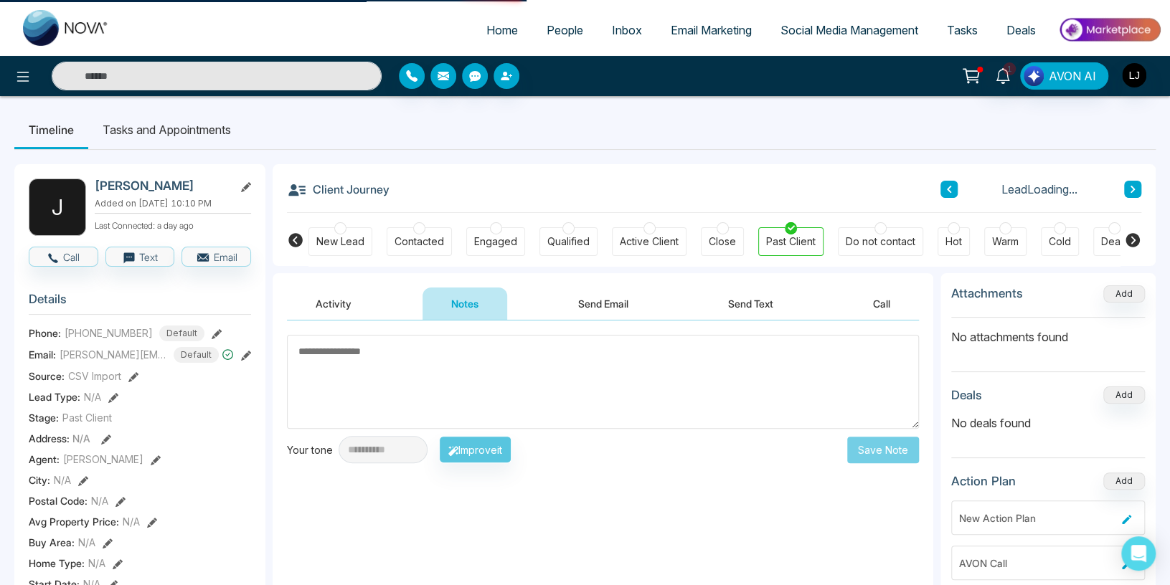
drag, startPoint x: 594, startPoint y: 308, endPoint x: 455, endPoint y: 308, distance: 139.8
click at [533, 308] on div "Activity Notes Send Email Send Text Call" at bounding box center [603, 304] width 632 height 33
drag, startPoint x: 455, startPoint y: 308, endPoint x: 566, endPoint y: 299, distance: 111.5
click at [468, 308] on button "Notes" at bounding box center [464, 304] width 85 height 32
click at [576, 298] on button "Send Email" at bounding box center [603, 304] width 108 height 32
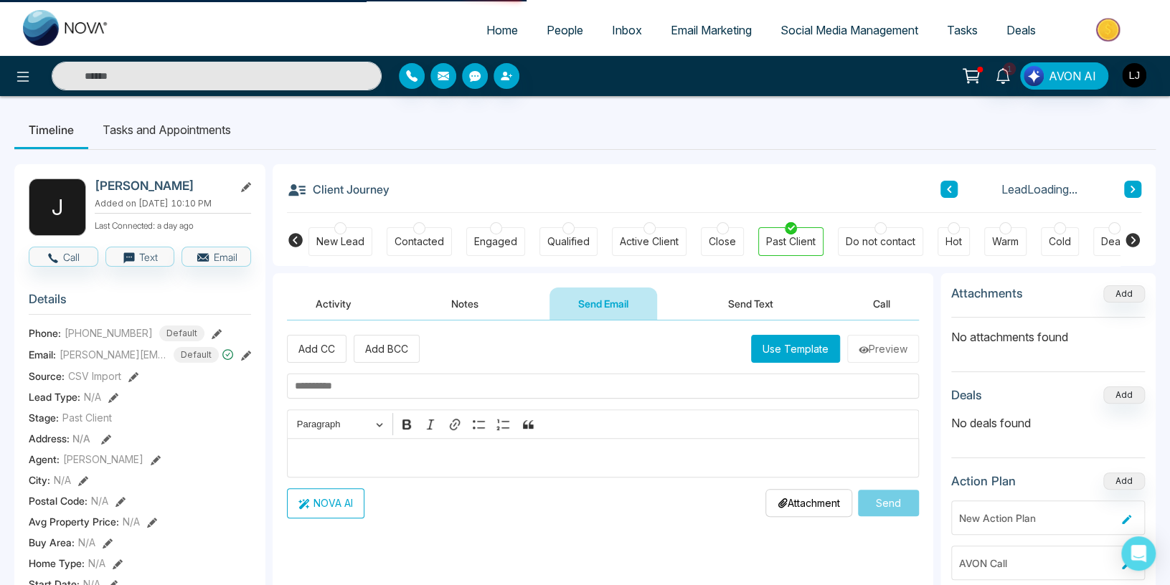
drag, startPoint x: 498, startPoint y: 312, endPoint x: 580, endPoint y: 312, distance: 82.5
click at [497, 312] on button "Notes" at bounding box center [464, 304] width 85 height 32
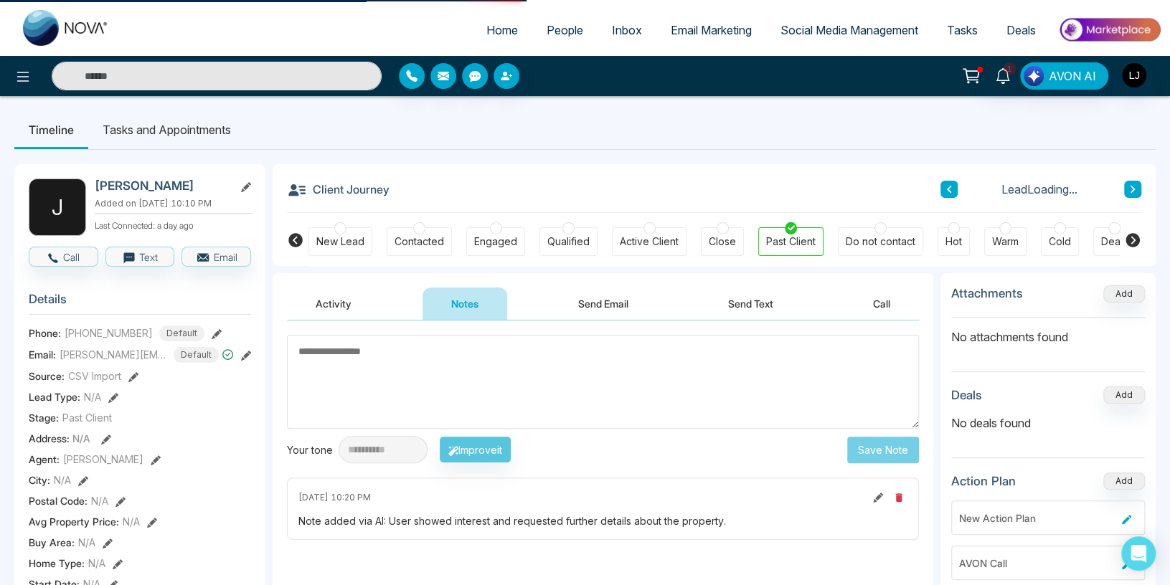
click at [580, 312] on button "Send Email" at bounding box center [603, 304] width 108 height 32
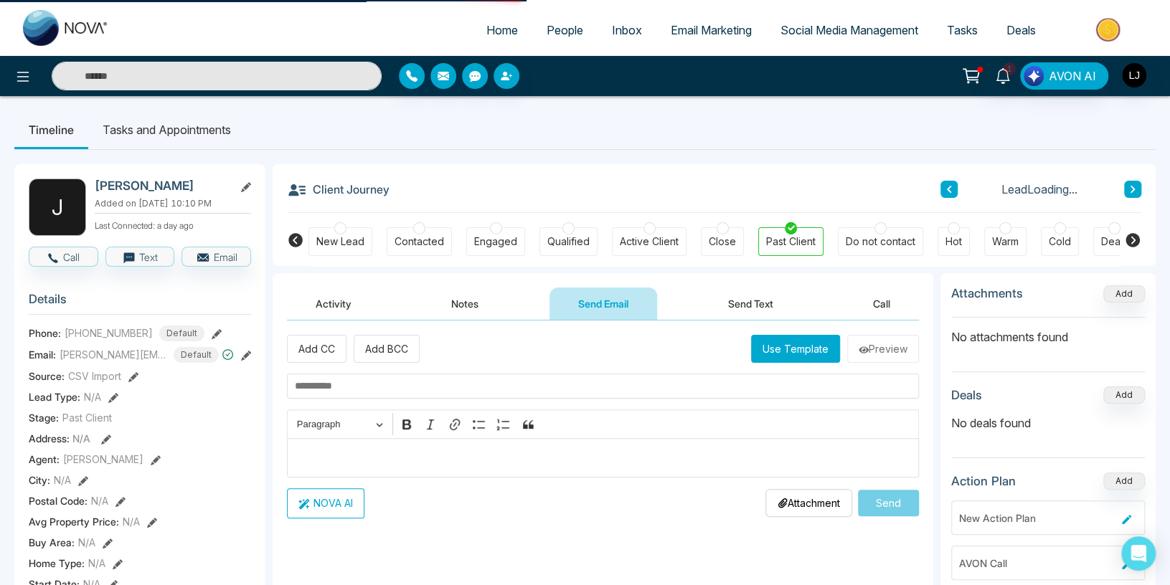
click at [450, 311] on button "Notes" at bounding box center [464, 304] width 85 height 32
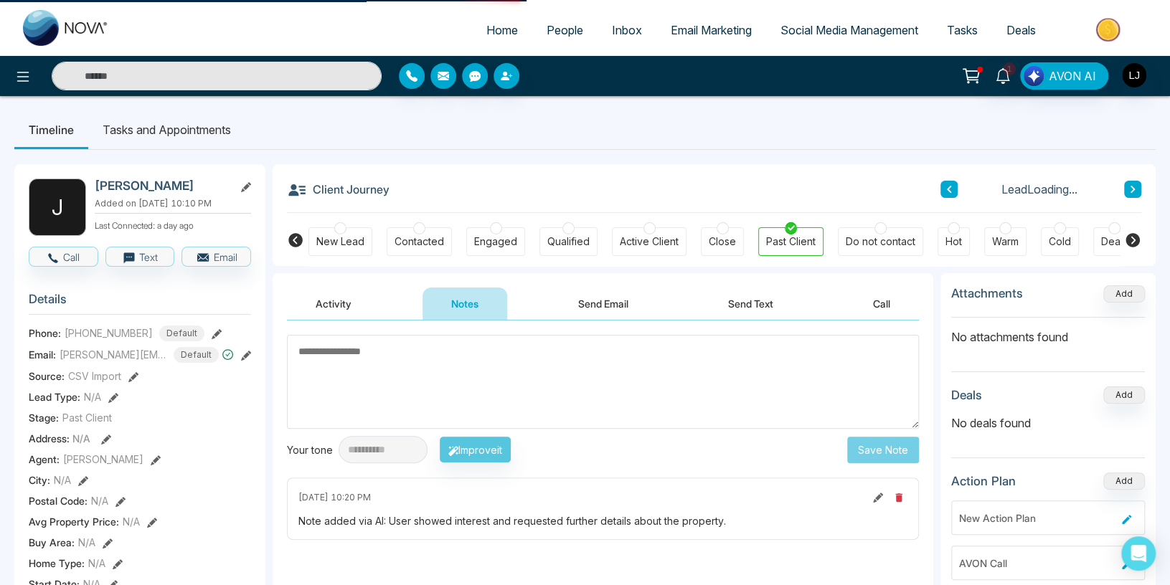
drag, startPoint x: 349, startPoint y: 306, endPoint x: 333, endPoint y: 307, distance: 15.8
click at [333, 307] on button "Activity" at bounding box center [333, 304] width 93 height 32
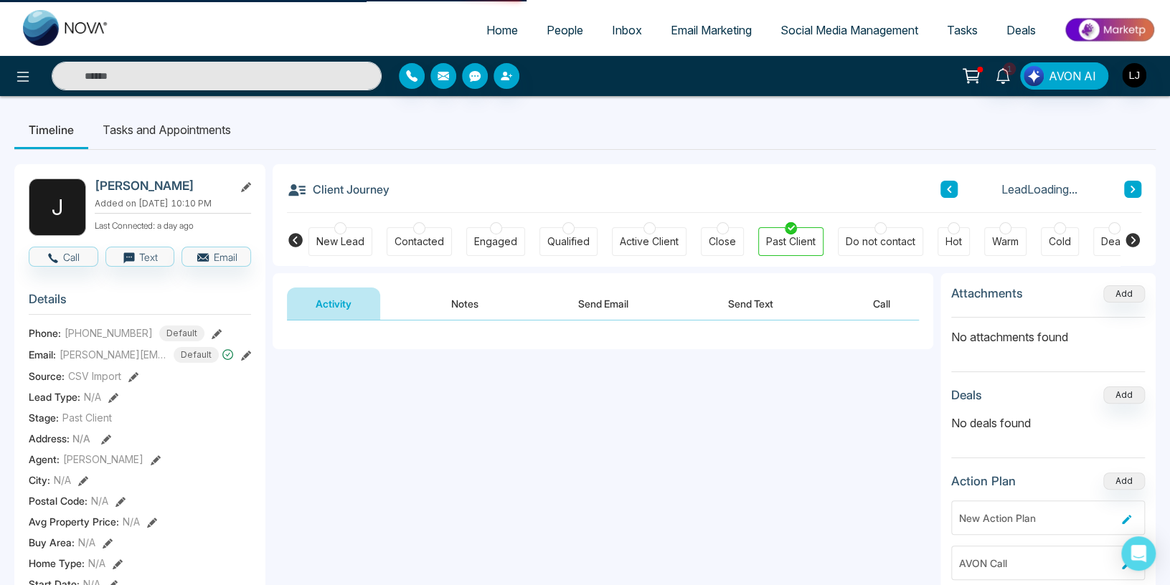
click at [419, 250] on div "Contacted" at bounding box center [419, 241] width 65 height 29
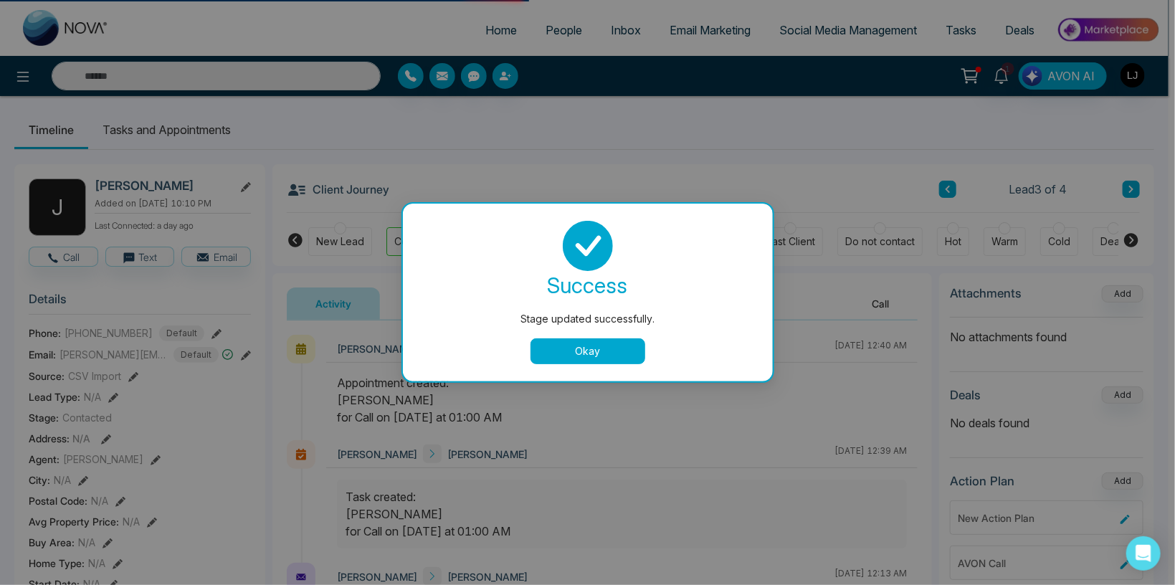
click at [593, 359] on button "Okay" at bounding box center [588, 351] width 115 height 26
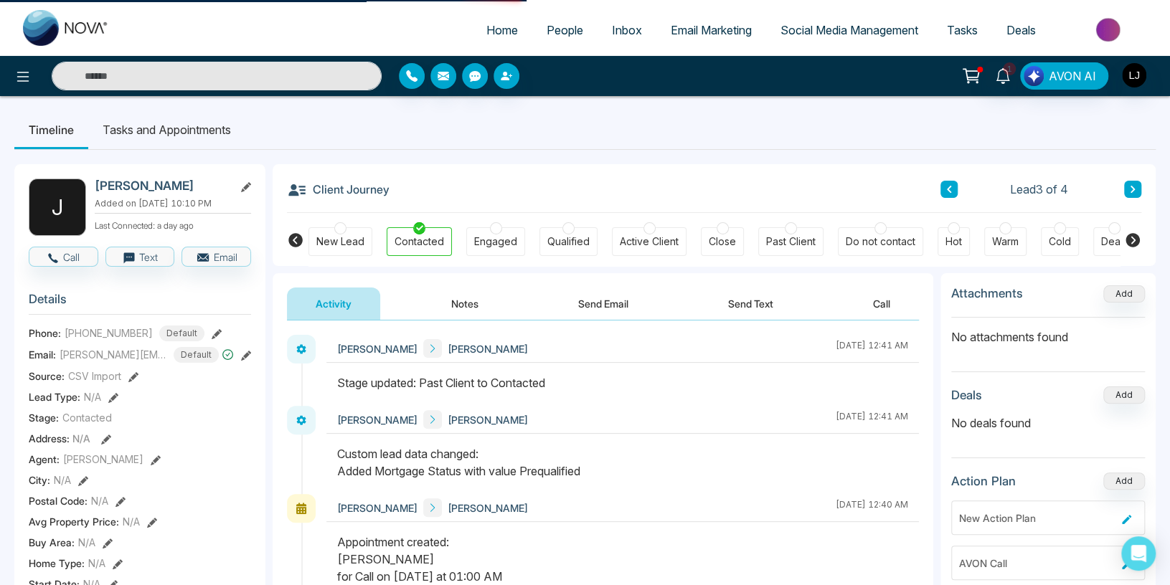
click at [546, 27] on span "People" at bounding box center [564, 30] width 37 height 14
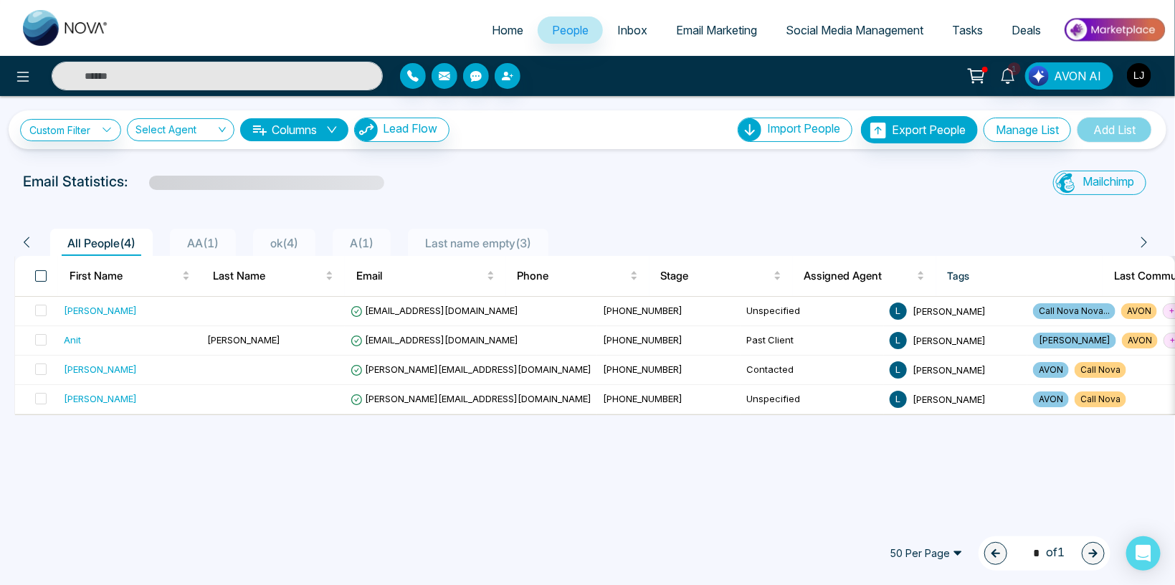
click at [36, 270] on span at bounding box center [40, 275] width 11 height 11
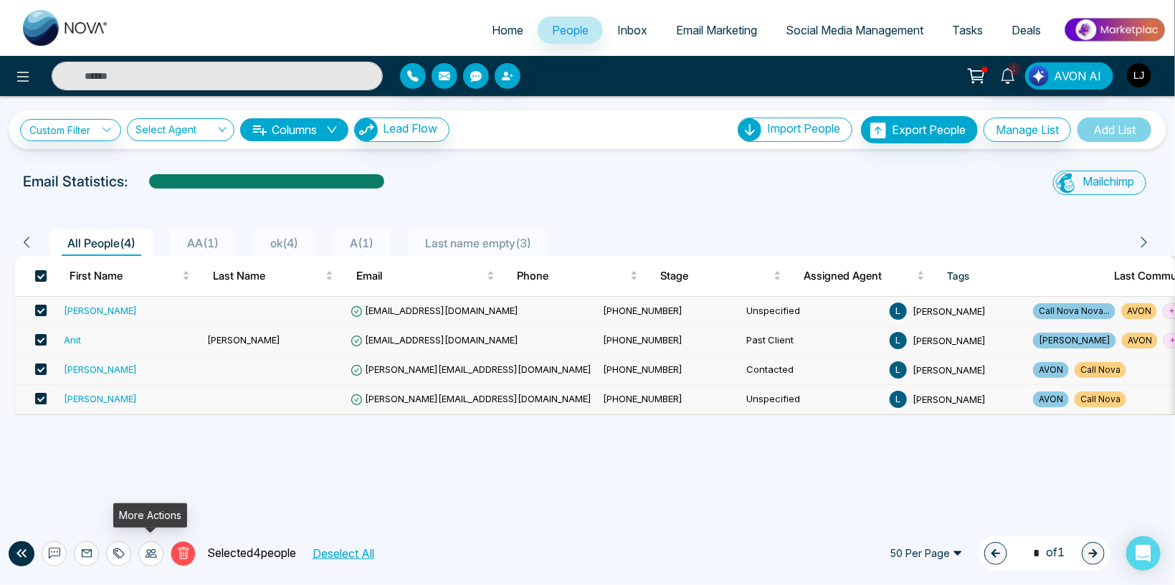
click at [157, 554] on div at bounding box center [150, 553] width 25 height 25
click at [150, 463] on ul "Update Stage Update Source Assign Agent" at bounding box center [150, 498] width 143 height 77
click at [150, 470] on link "Update Stage" at bounding box center [125, 476] width 66 height 12
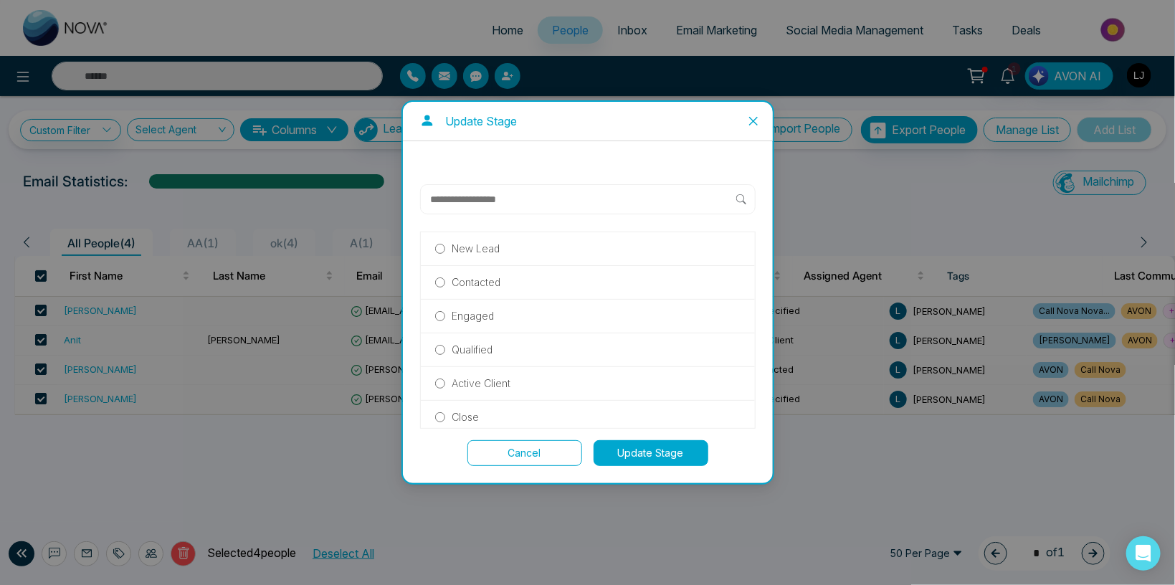
click at [475, 250] on p "New Lead" at bounding box center [476, 249] width 48 height 16
click at [649, 452] on button "Update Stage" at bounding box center [651, 453] width 115 height 26
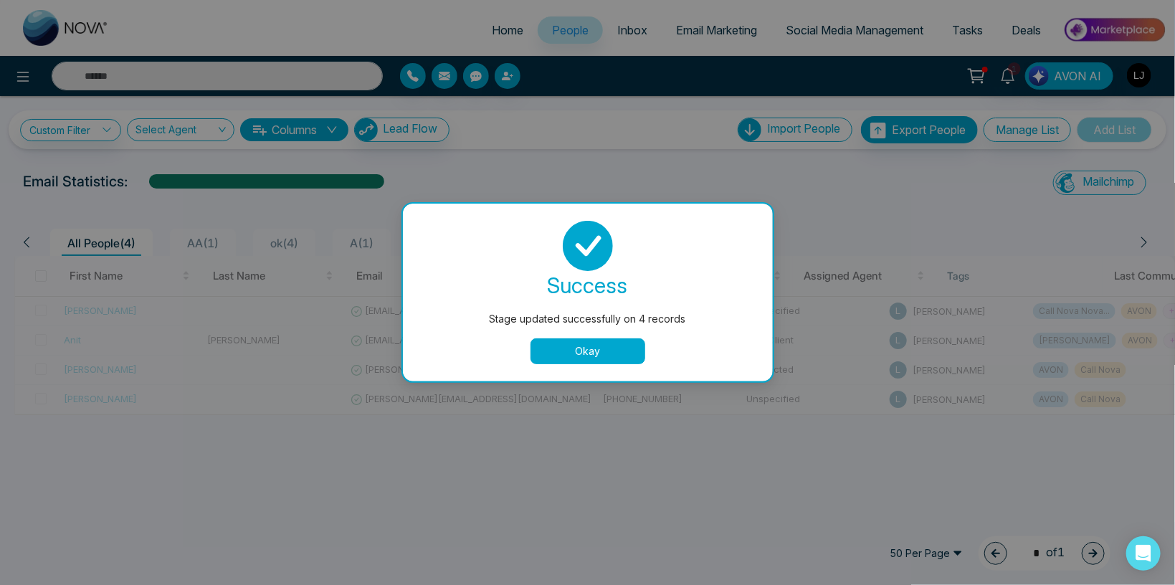
click at [575, 344] on button "Okay" at bounding box center [588, 351] width 115 height 26
